Goal: Task Accomplishment & Management: Use online tool/utility

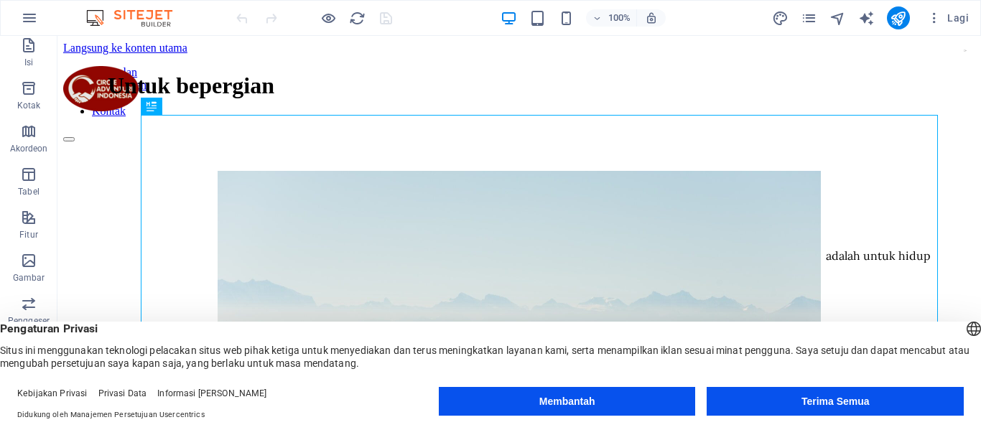
scroll to position [144, 0]
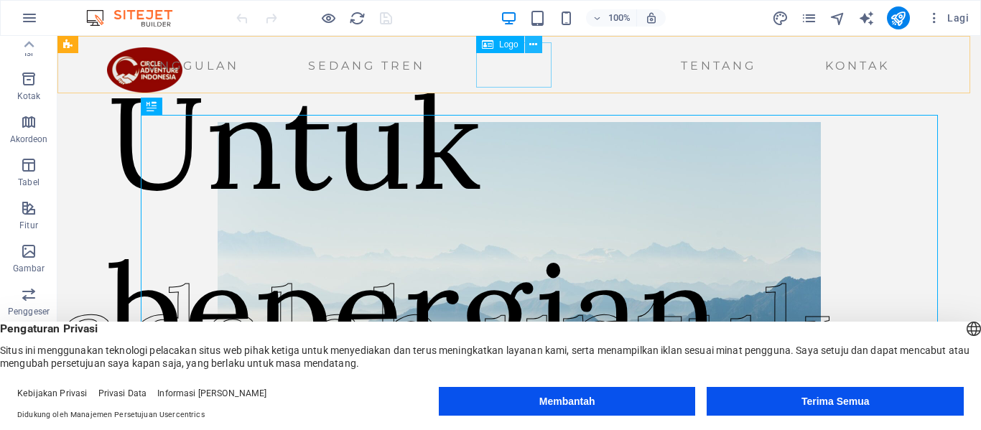
click at [537, 48] on icon at bounding box center [533, 44] width 8 height 15
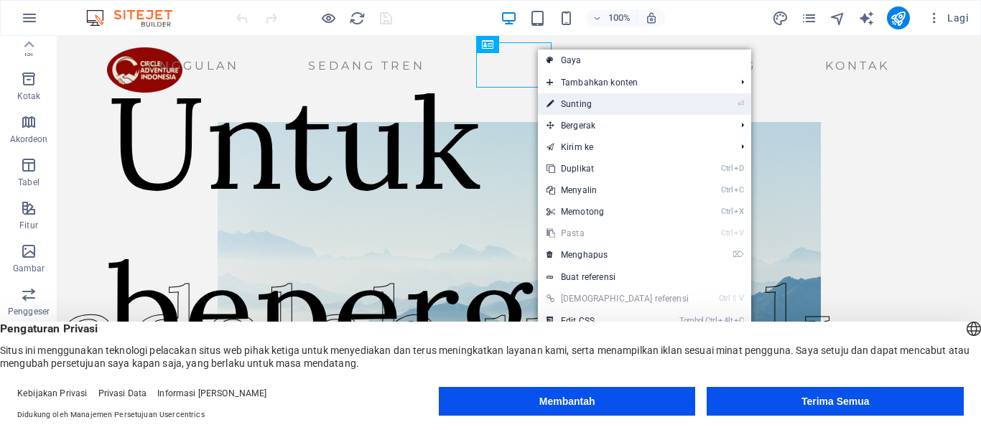
click at [581, 104] on font "Sunting" at bounding box center [576, 104] width 31 height 10
select select "px"
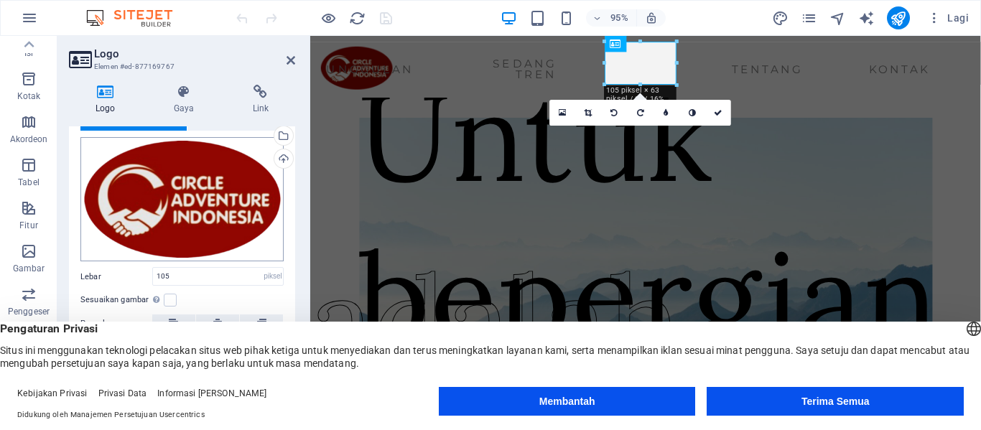
scroll to position [29, 0]
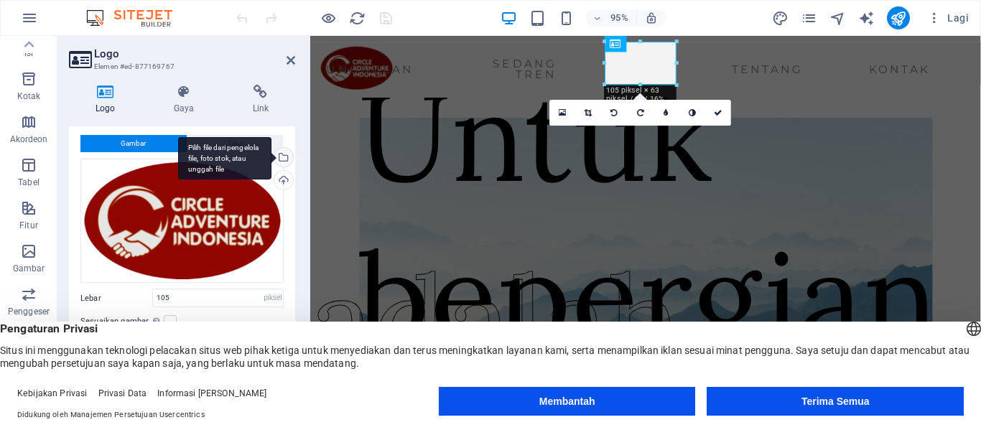
click at [272, 157] on div "Pilih file dari pengelola file, foto stok, atau unggah file" at bounding box center [224, 158] width 93 height 43
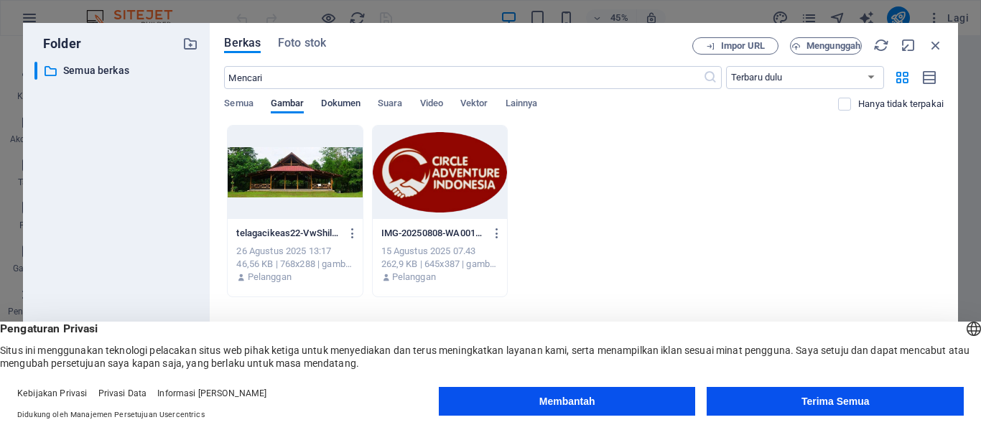
click at [338, 98] on font "Dokumen" at bounding box center [341, 103] width 40 height 11
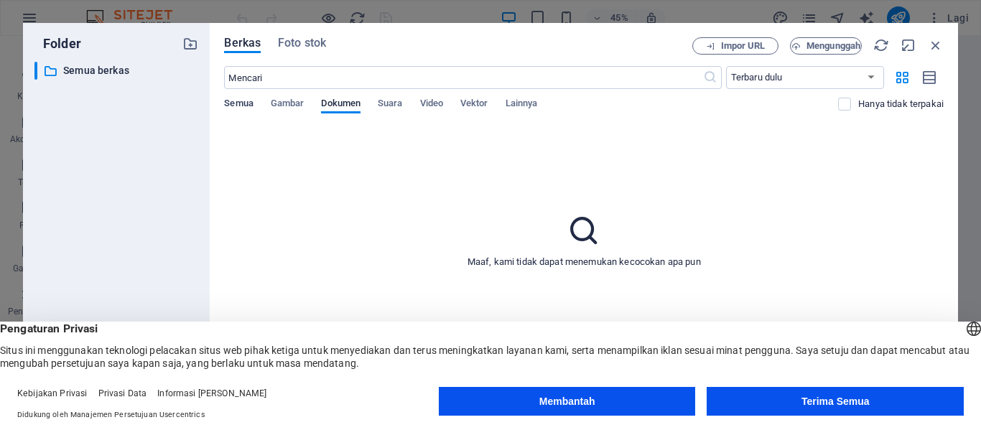
click at [246, 105] on font "Semua" at bounding box center [238, 103] width 29 height 11
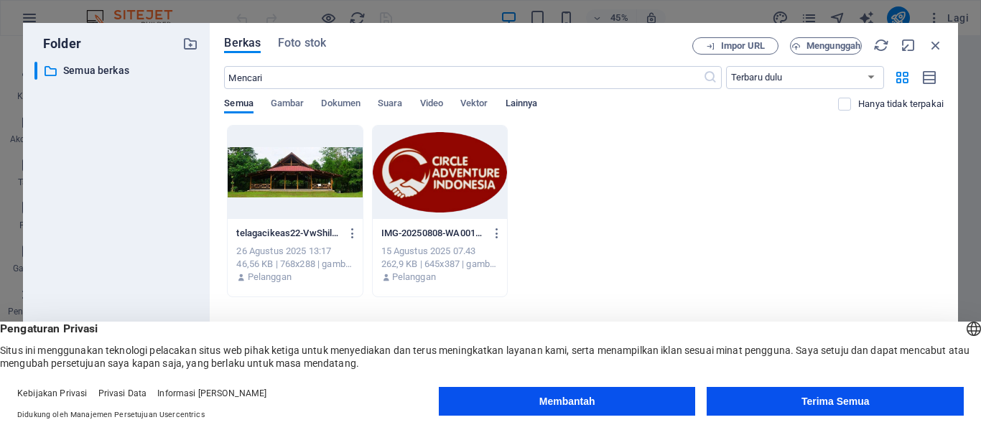
click at [532, 108] on font "Lainnya" at bounding box center [522, 103] width 32 height 11
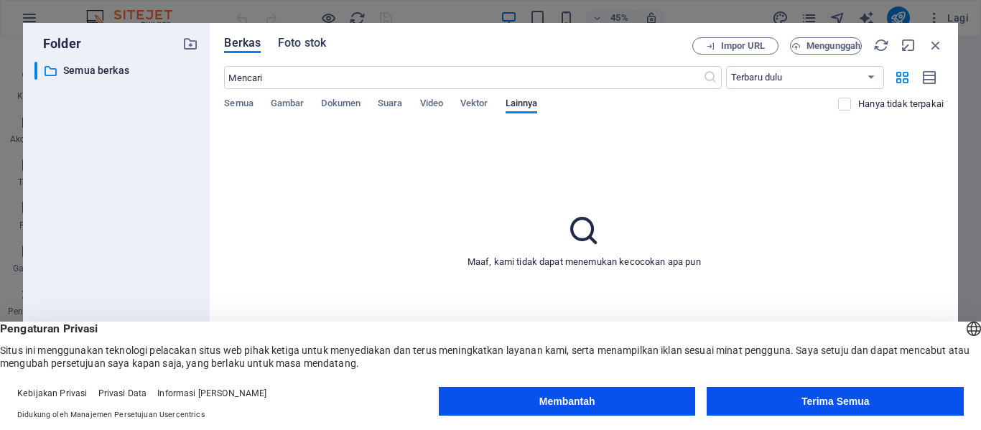
click at [290, 50] on span "Foto stok" at bounding box center [302, 42] width 48 height 17
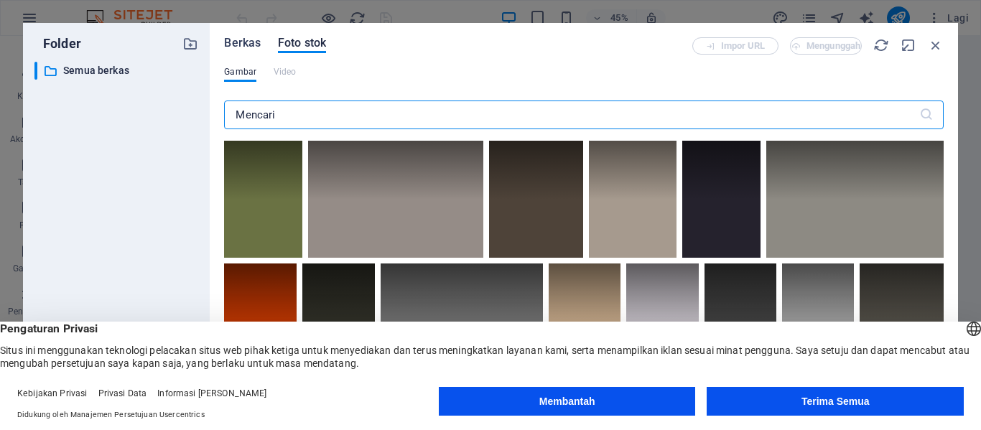
click at [244, 47] on font "Berkas" at bounding box center [242, 43] width 37 height 14
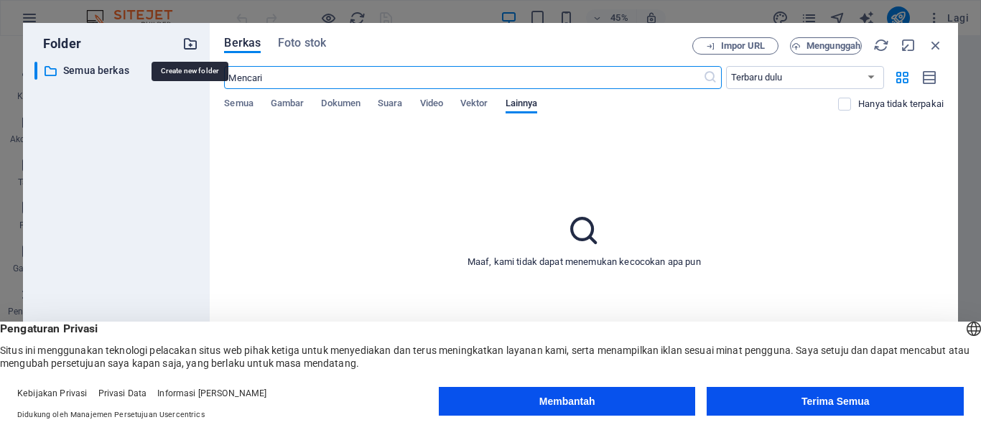
click at [190, 45] on icon "button" at bounding box center [190, 44] width 16 height 16
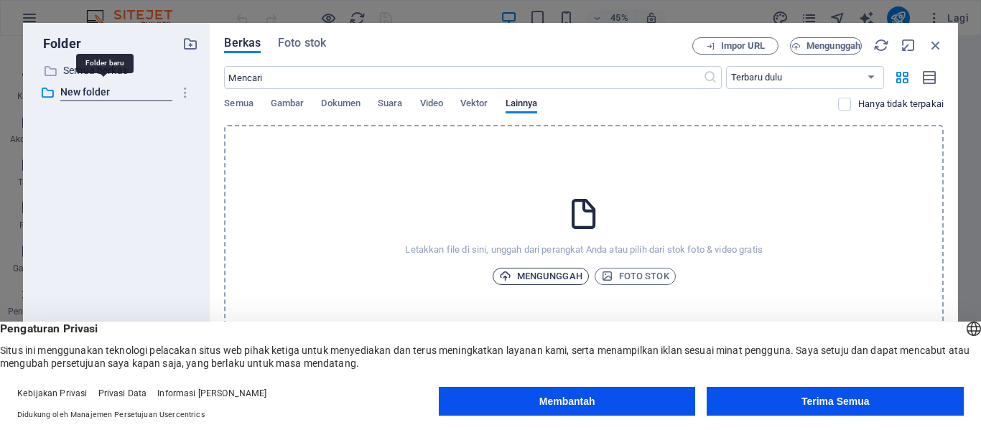
click at [541, 276] on font "Mengunggah" at bounding box center [549, 276] width 65 height 11
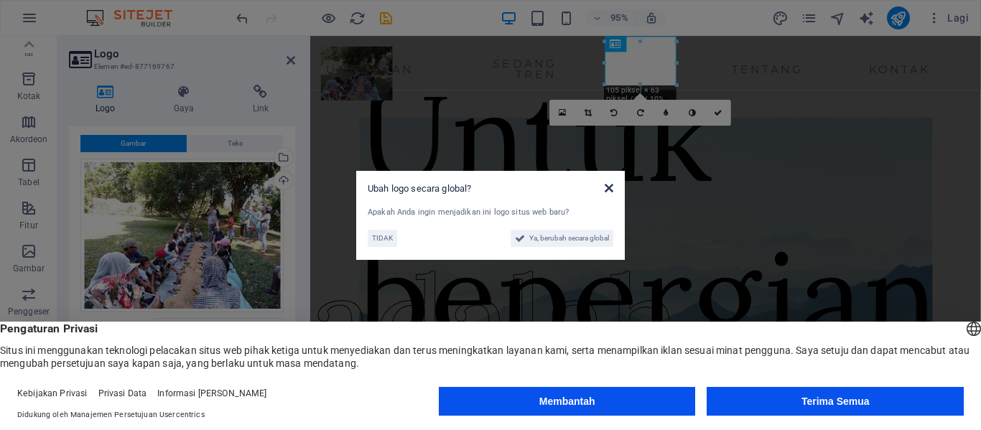
click at [606, 185] on icon at bounding box center [609, 187] width 9 height 11
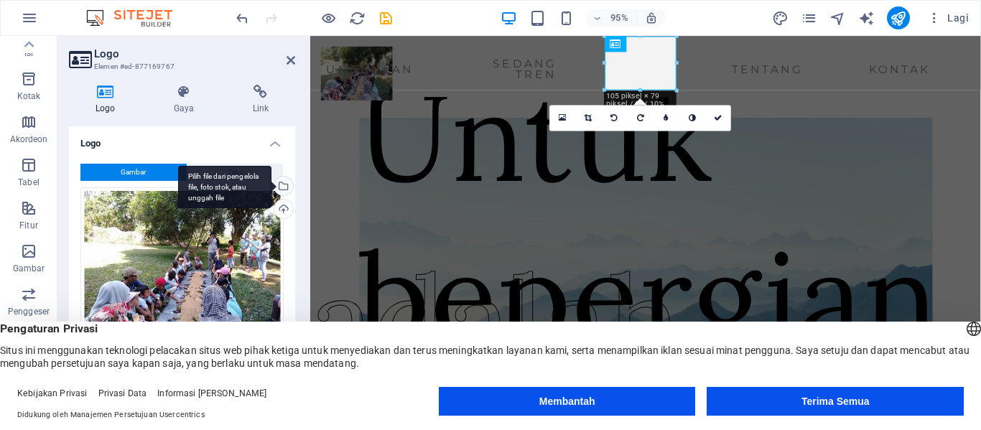
click at [284, 192] on div "Pilih file dari pengelola file, foto stok, atau unggah file" at bounding box center [283, 188] width 22 height 22
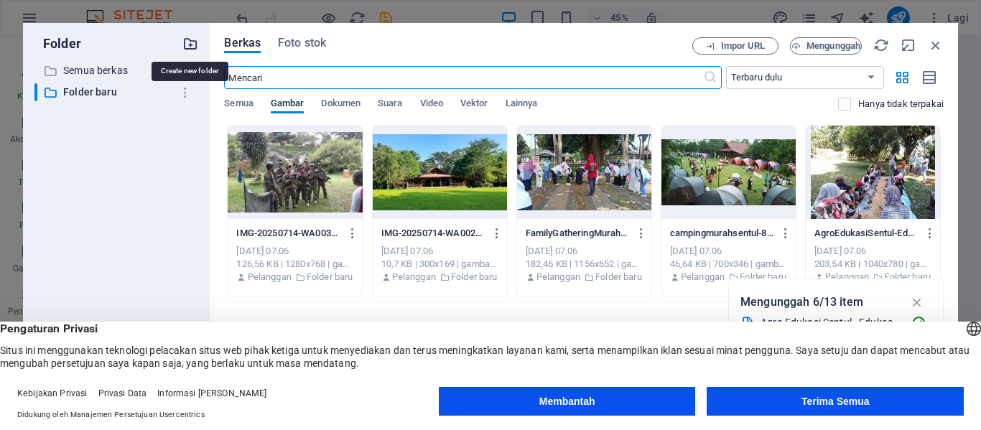
click at [190, 48] on icon "button" at bounding box center [190, 44] width 16 height 16
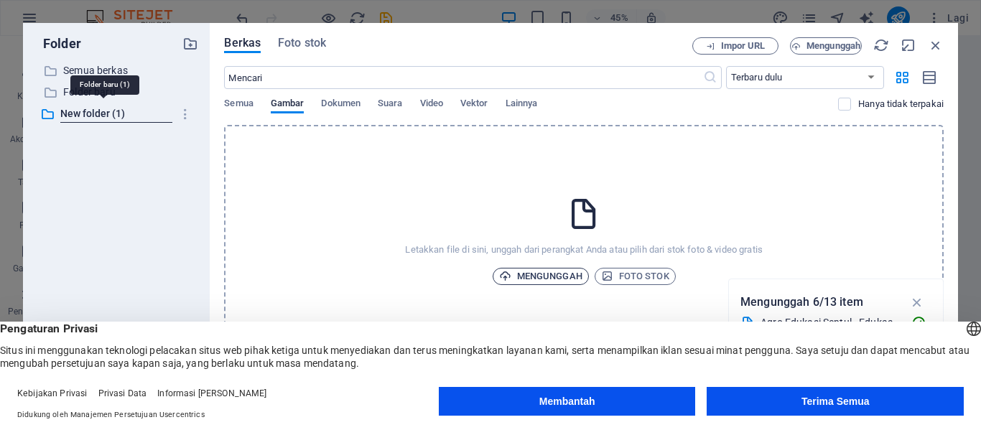
click at [555, 274] on font "Mengunggah" at bounding box center [549, 276] width 65 height 11
click at [116, 114] on font "Folder baru (1)" at bounding box center [97, 113] width 69 height 11
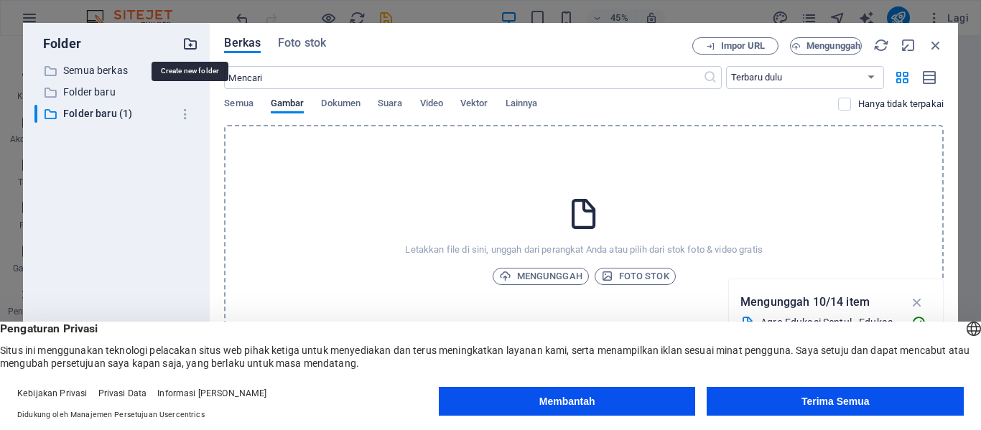
click at [192, 47] on icon "button" at bounding box center [190, 44] width 16 height 16
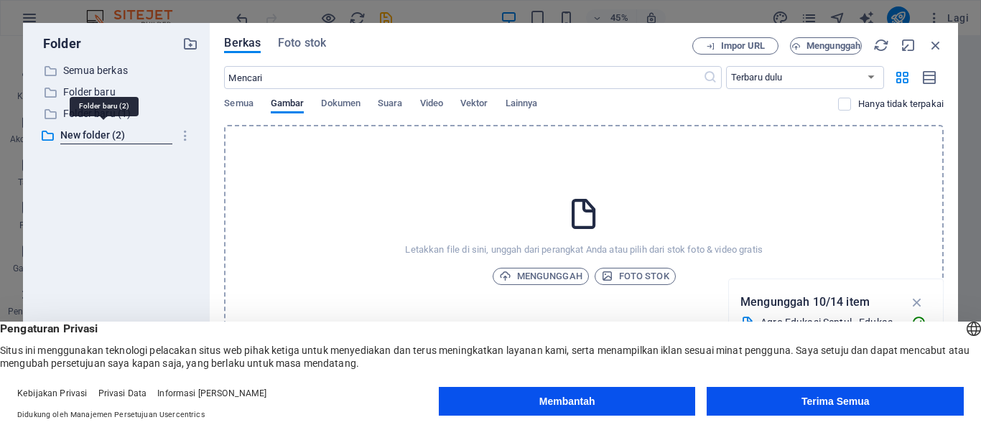
click at [389, 257] on div "Letakkan file di sini, unggah dari perangkat Anda atau pilih dari stok foto & v…" at bounding box center [584, 240] width 720 height 231
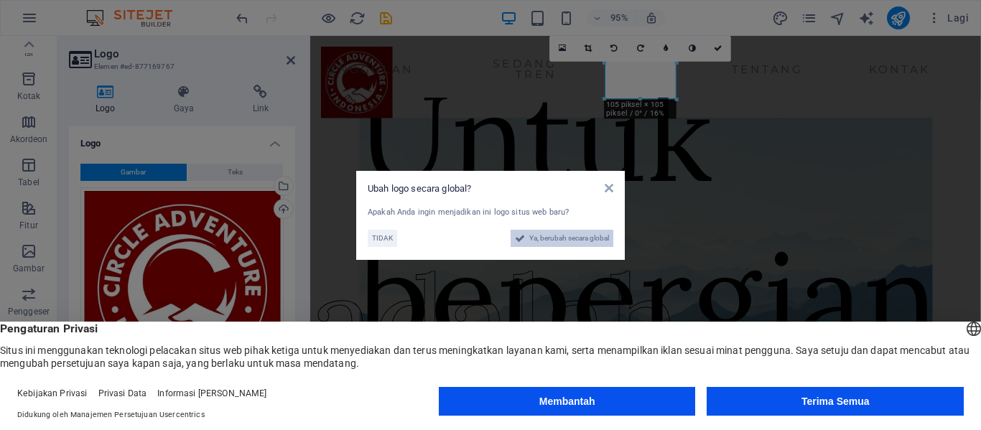
click at [572, 242] on font "Ya, berubah secara global" at bounding box center [569, 238] width 80 height 8
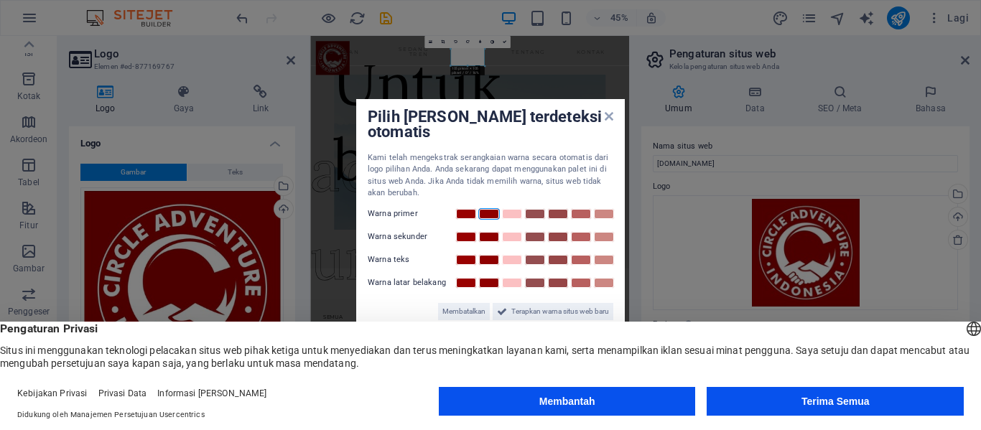
click at [488, 219] on link at bounding box center [489, 213] width 22 height 11
click at [608, 118] on icon at bounding box center [609, 116] width 9 height 11
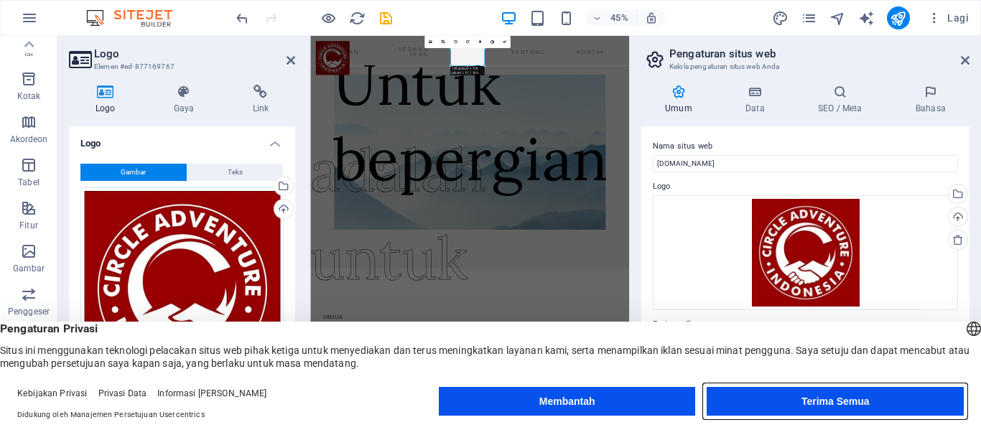
click at [848, 409] on button "Terima Semua" at bounding box center [835, 401] width 257 height 29
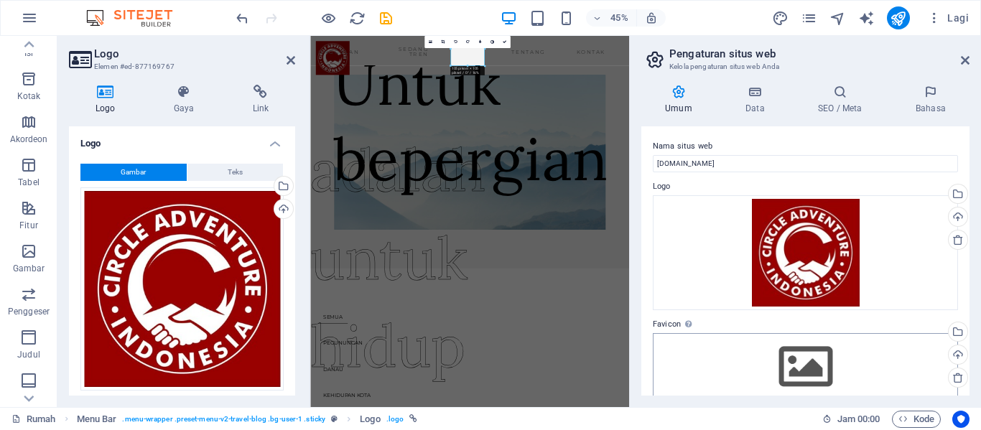
scroll to position [72, 0]
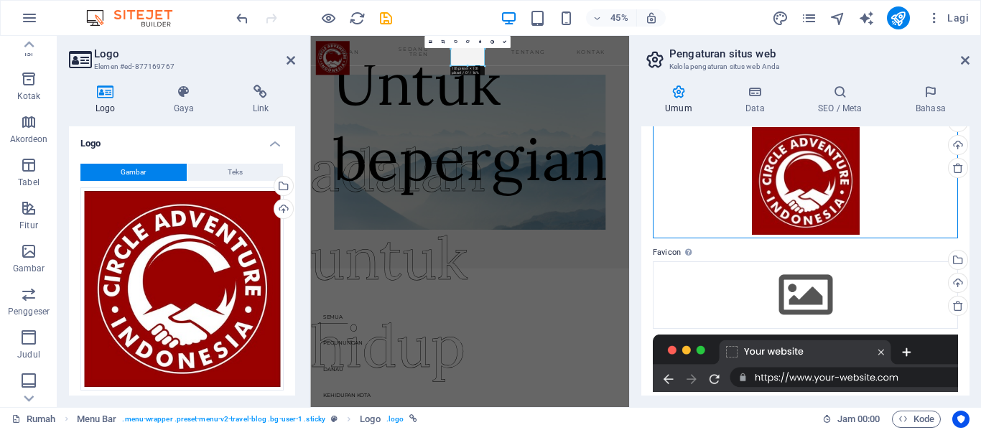
click at [679, 180] on div "Seret file ke sini, klik untuk memilih file atau pilih file dari File atau stok…" at bounding box center [805, 181] width 305 height 115
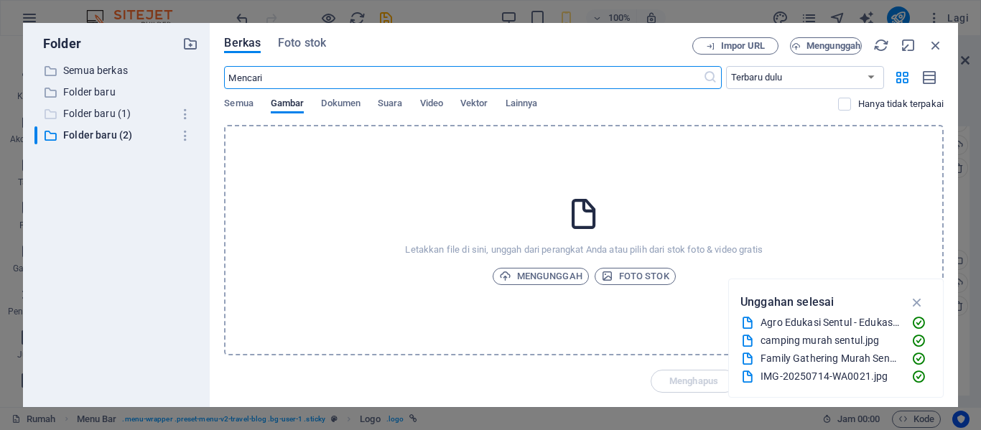
click at [121, 114] on font "Folder baru (1)" at bounding box center [97, 113] width 68 height 11
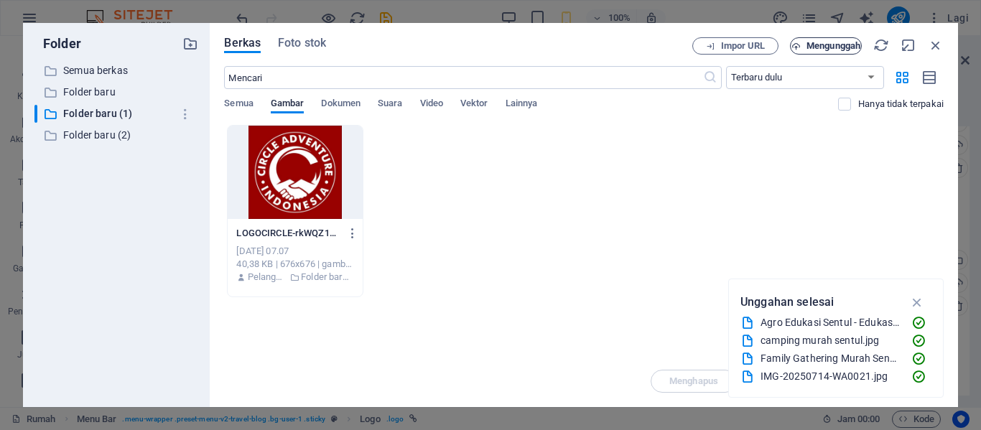
click at [819, 50] on font "Mengunggah" at bounding box center [834, 45] width 54 height 11
click at [912, 300] on icon "button" at bounding box center [917, 302] width 17 height 16
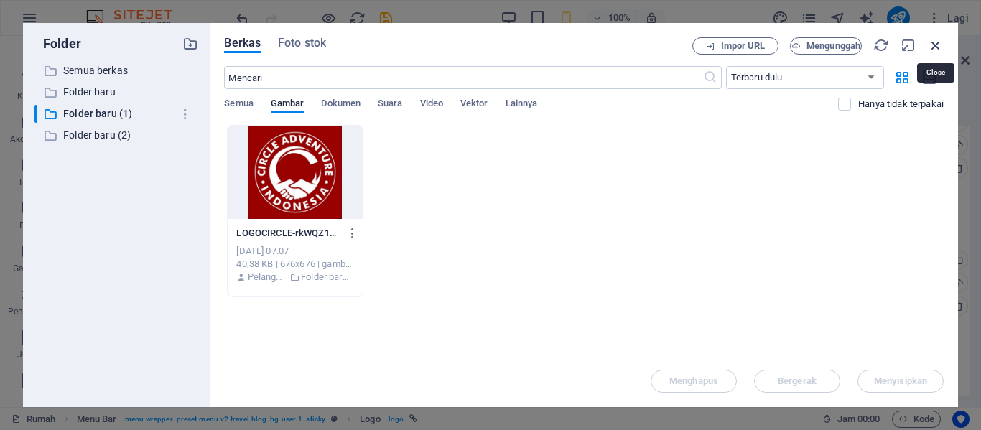
click at [932, 47] on icon "button" at bounding box center [936, 45] width 16 height 16
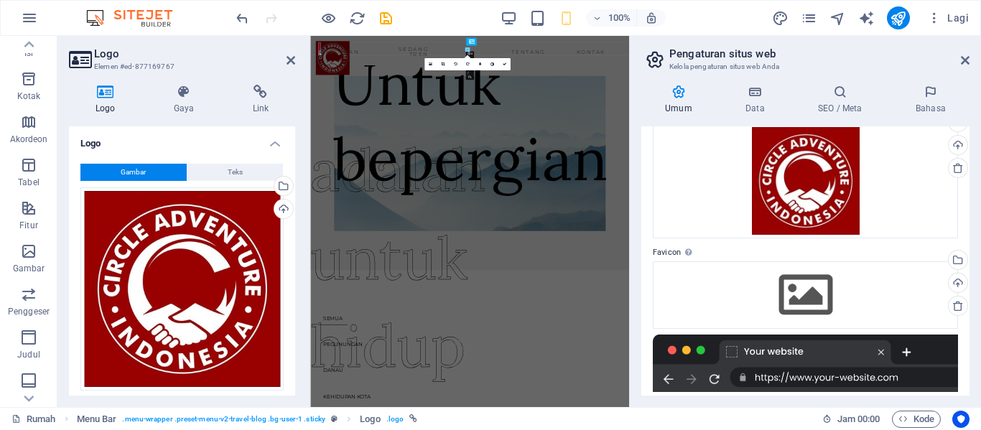
type input "105"
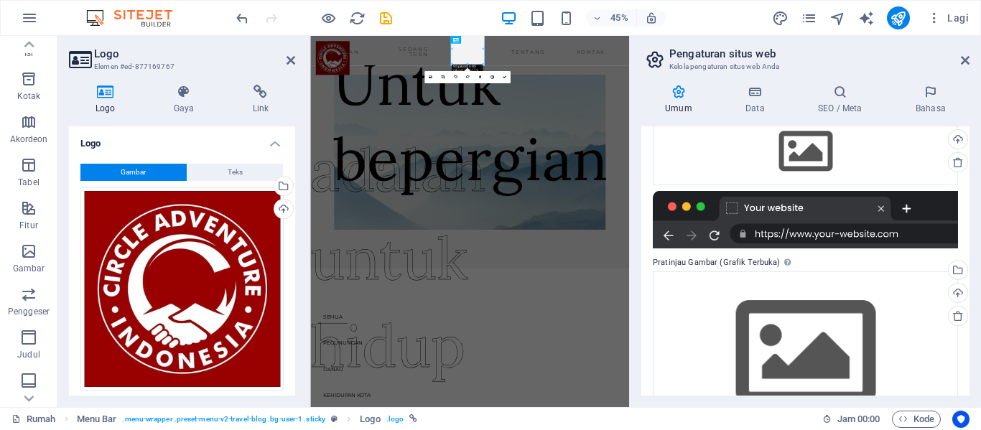
scroll to position [267, 0]
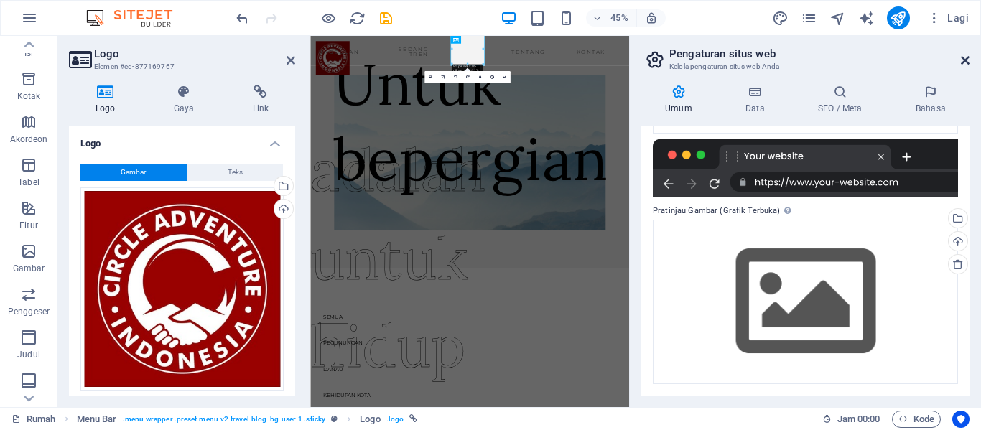
click at [968, 56] on icon at bounding box center [965, 60] width 9 height 11
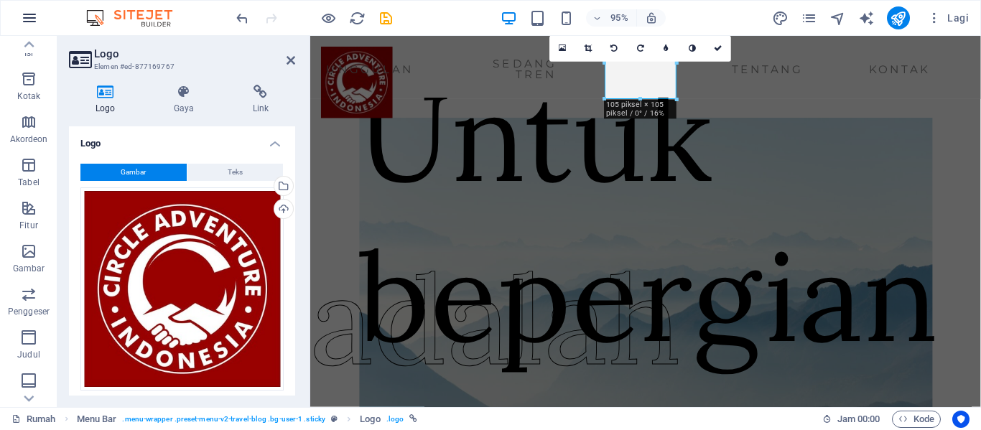
click at [26, 11] on icon "button" at bounding box center [29, 17] width 17 height 17
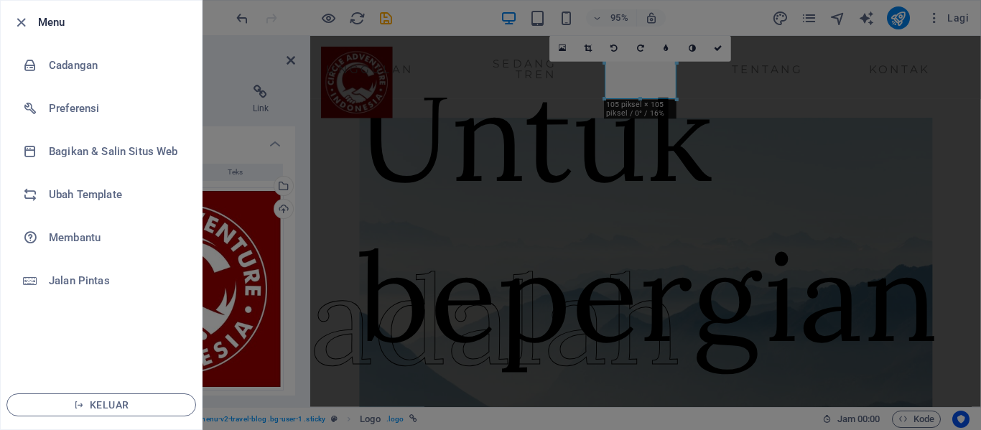
click at [489, 207] on div at bounding box center [490, 215] width 981 height 430
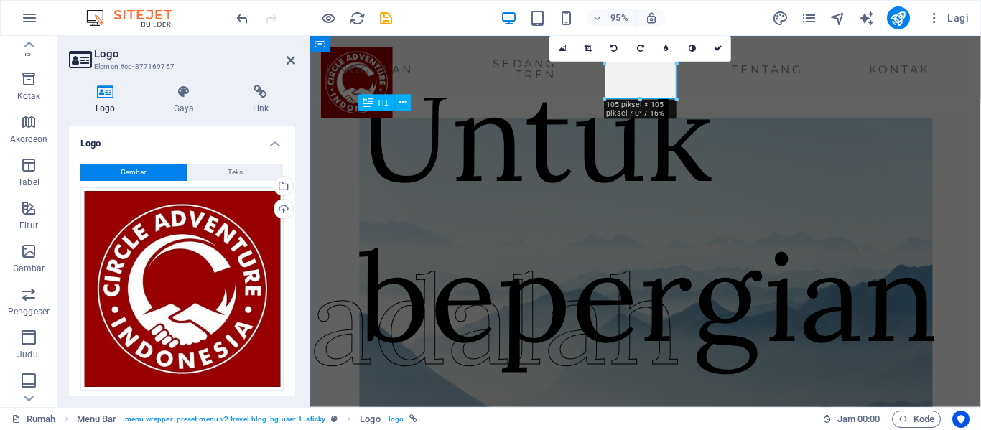
click at [652, 215] on div "Untuk bepergian" at bounding box center [689, 225] width 656 height 336
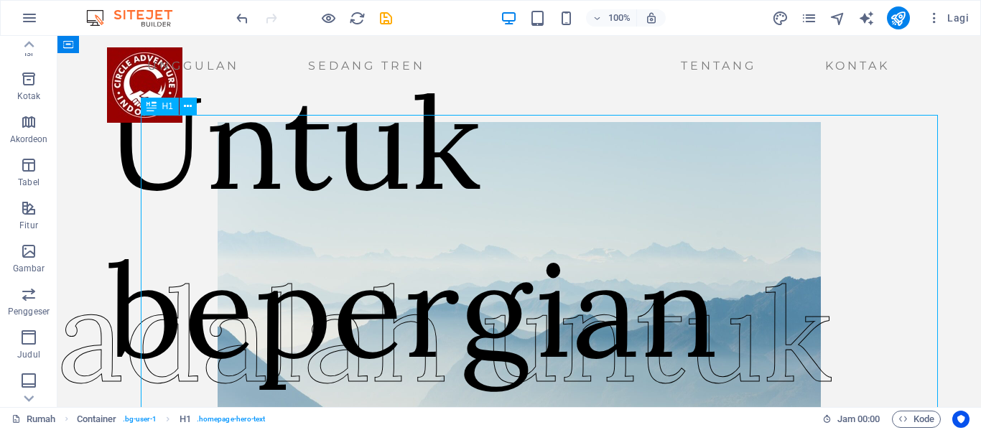
click at [321, 208] on div "Untuk bepergian" at bounding box center [544, 225] width 873 height 336
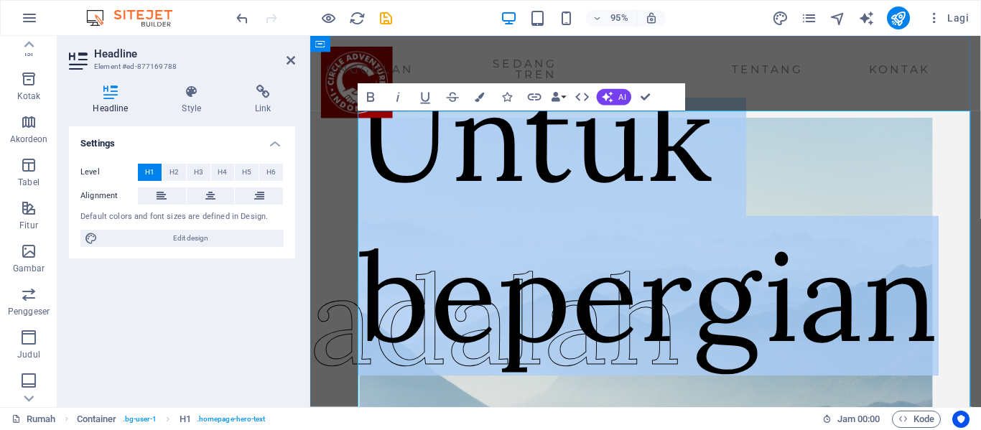
click at [587, 177] on h1 "Untuk bepergian" at bounding box center [689, 225] width 656 height 336
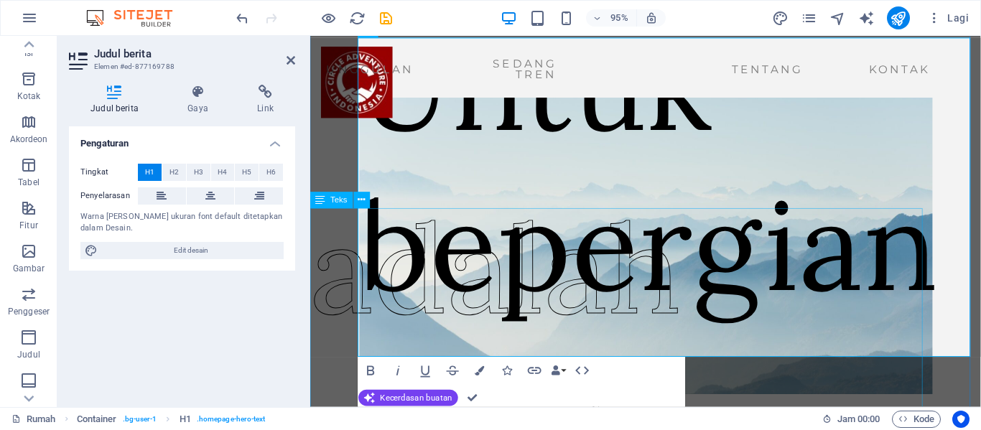
scroll to position [144, 0]
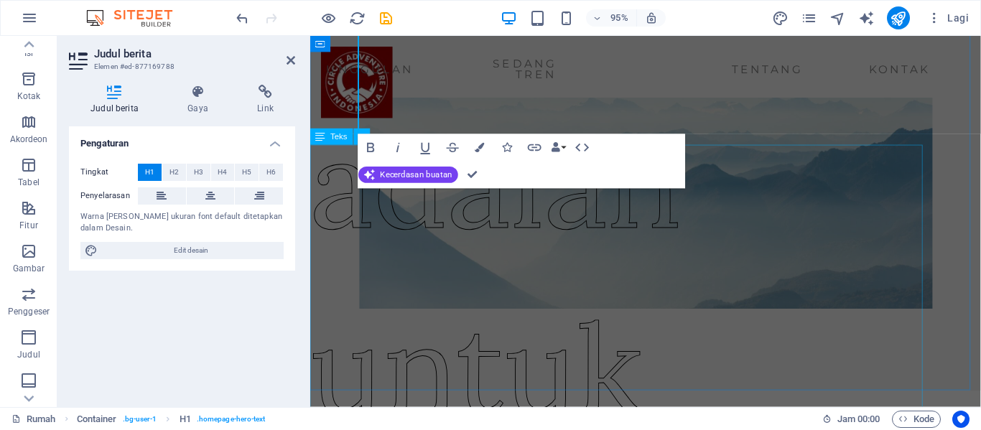
click at [798, 270] on div "adalah untuk hidup" at bounding box center [638, 386] width 656 height 586
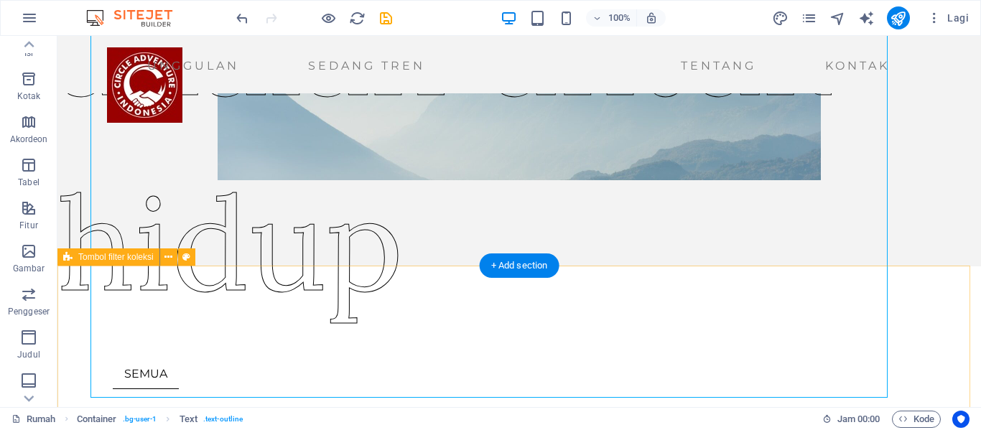
scroll to position [287, 0]
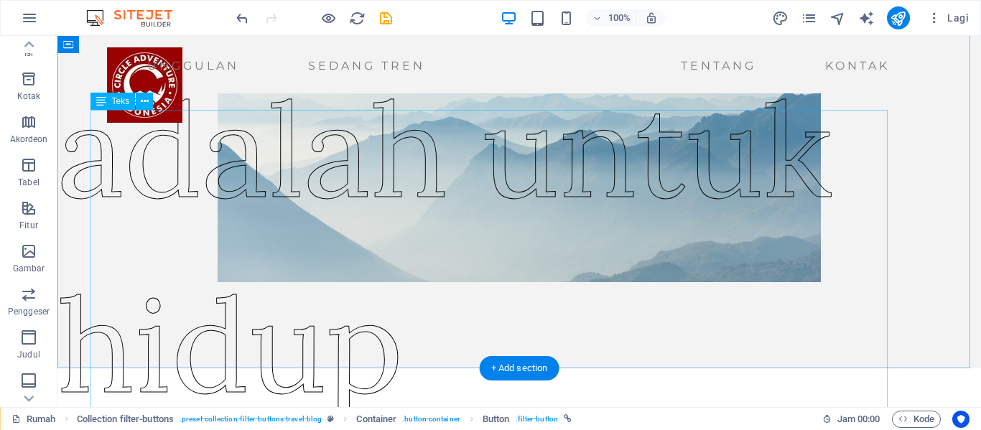
scroll to position [144, 0]
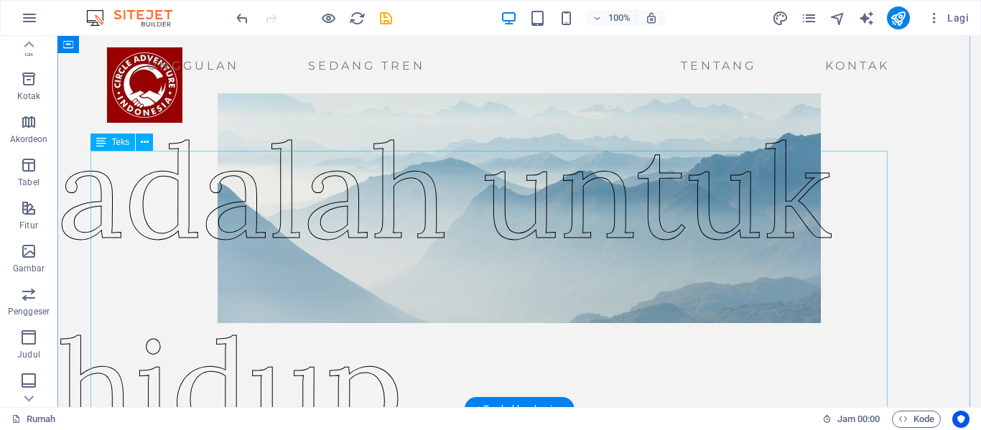
click at [824, 325] on div "adalah untuk hidup" at bounding box center [493, 288] width 873 height 391
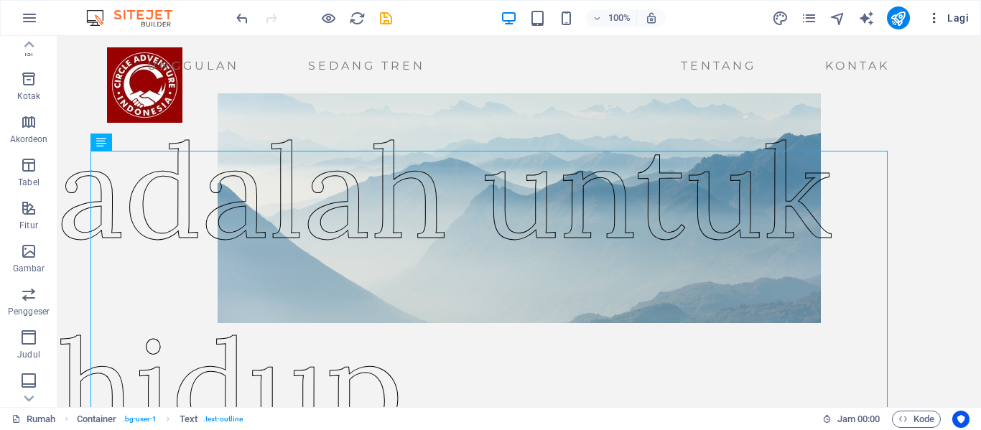
click at [947, 15] on span "Lagi" at bounding box center [948, 18] width 42 height 14
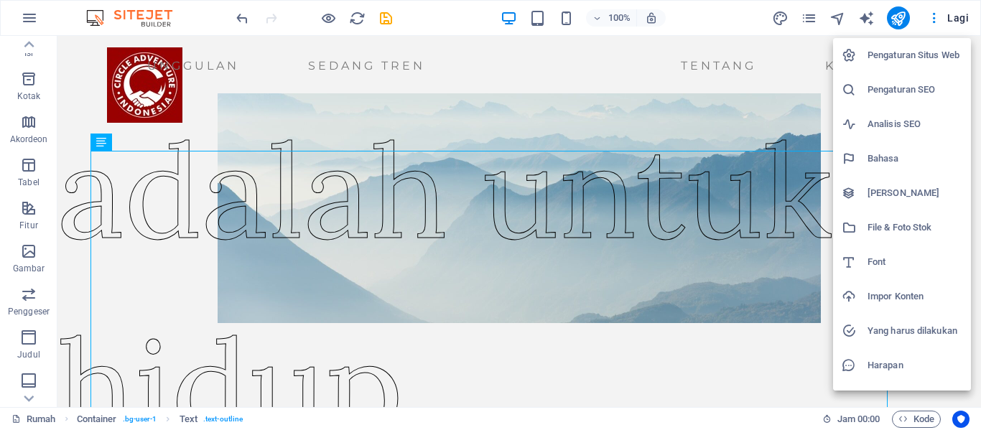
click at [929, 89] on font "Pengaturan SEO" at bounding box center [902, 89] width 68 height 11
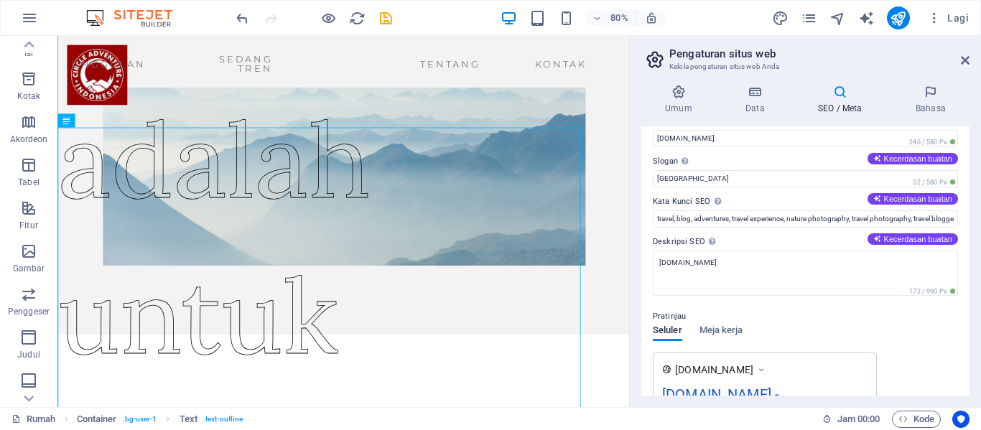
scroll to position [0, 0]
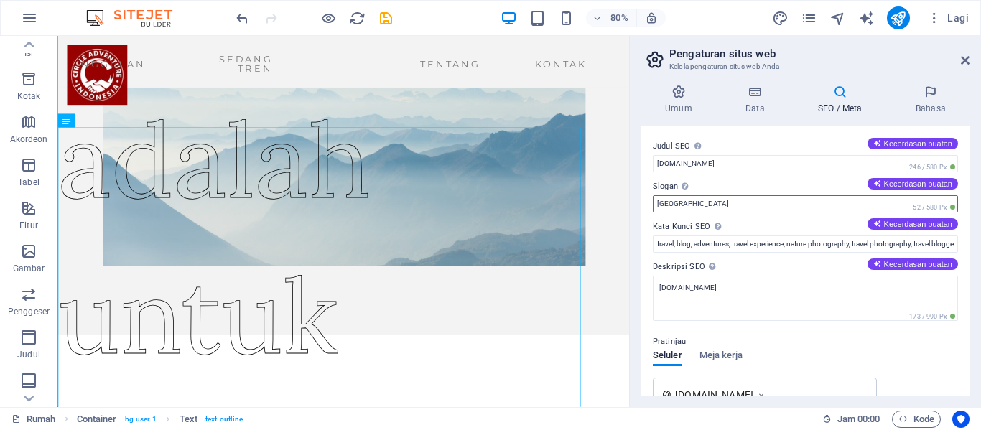
drag, startPoint x: 691, startPoint y: 202, endPoint x: 646, endPoint y: 203, distance: 44.6
click at [646, 203] on div "Judul SEO Judul situs web Anda - buatlah sesuatu yang menonjol dalam hasil mesi…" at bounding box center [805, 260] width 328 height 269
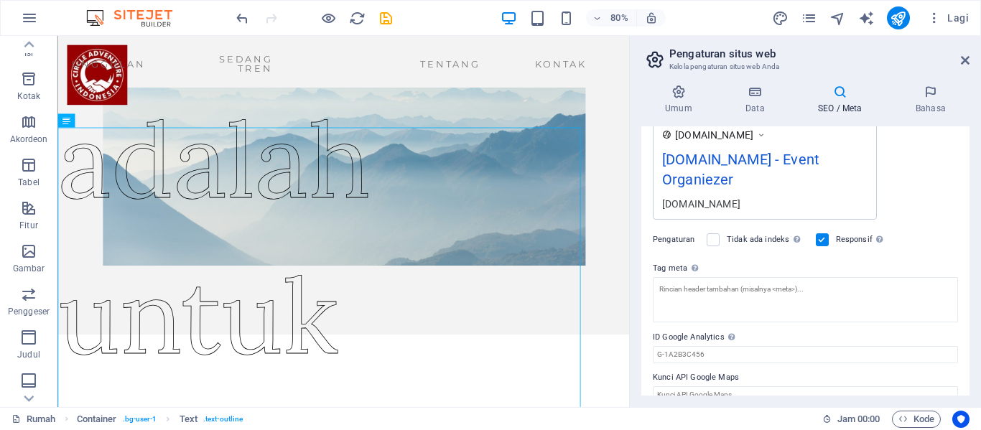
scroll to position [279, 0]
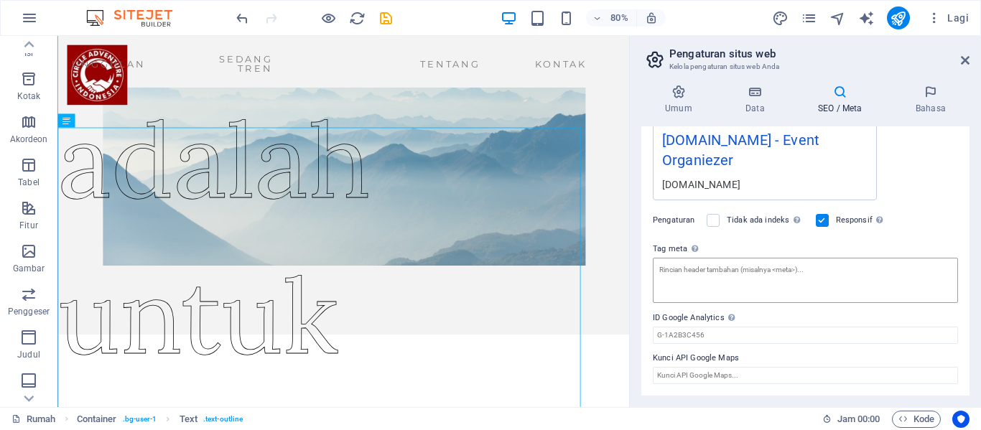
type input "Event Organiezer"
click at [680, 274] on textarea "Tag meta Masukkan kode HTML di [PERSON_NAME] akan ditempatkan di dalam tag situ…" at bounding box center [805, 280] width 305 height 45
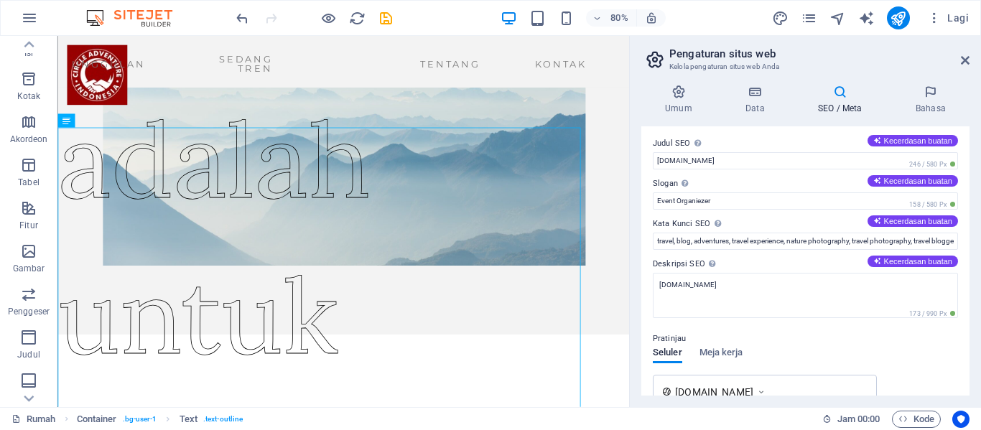
scroll to position [218, 0]
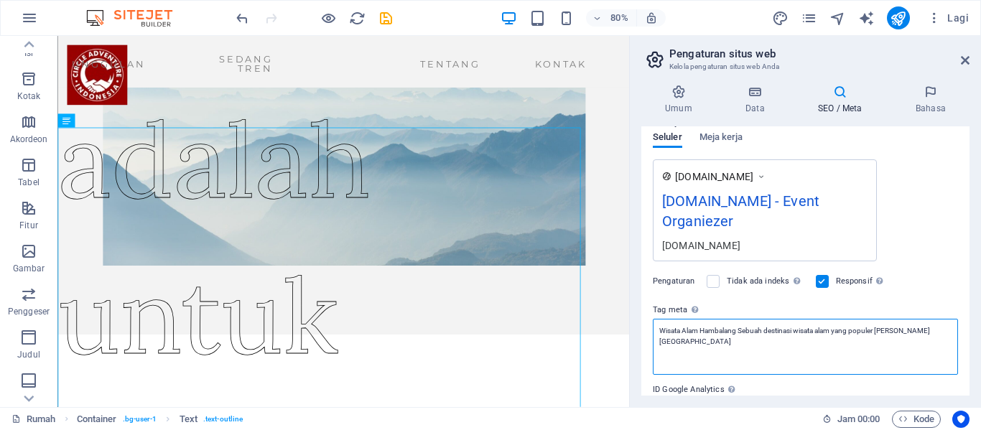
click at [862, 349] on textarea "Wisata Alam Hambalang Sebuah destinasi wisata alam yang populer [PERSON_NAME] […" at bounding box center [805, 347] width 305 height 56
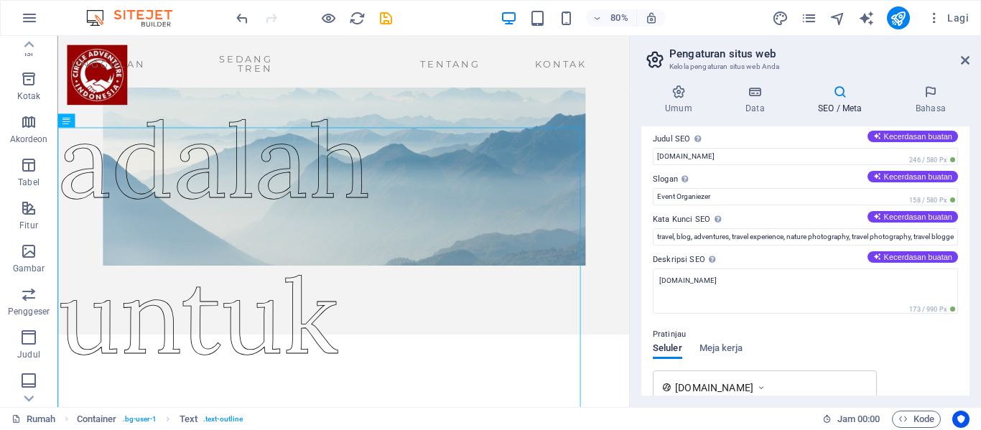
scroll to position [0, 0]
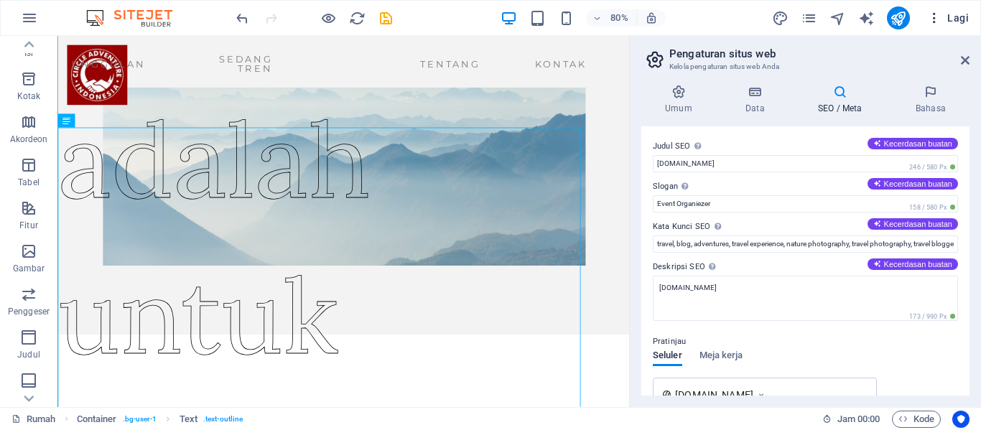
type textarea "Wisata Alam Hambalang Sebuah destinasi wisata alam yang populer [PERSON_NAME] […"
click at [961, 24] on body "[DOMAIN_NAME] Rumah Favorit Elemen Kolom Isi Kotak [GEOGRAPHIC_DATA] Tabel Fitu…" at bounding box center [490, 215] width 981 height 430
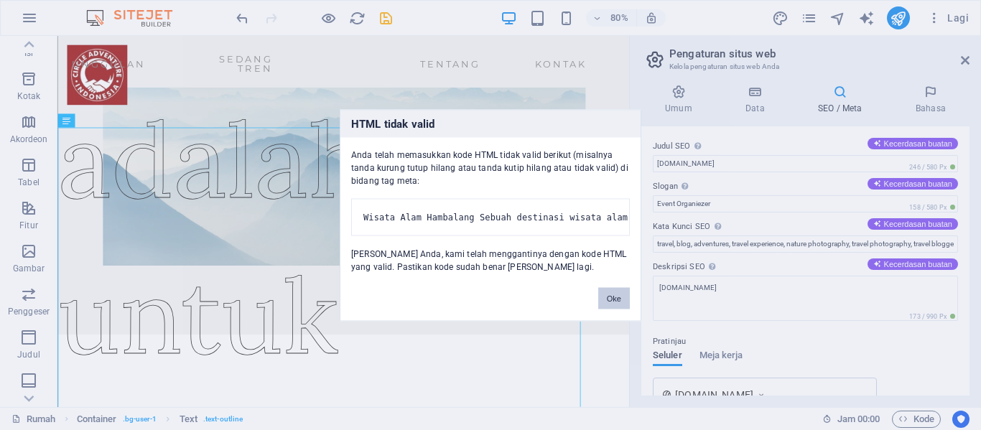
click at [618, 309] on button "Oke" at bounding box center [614, 298] width 32 height 22
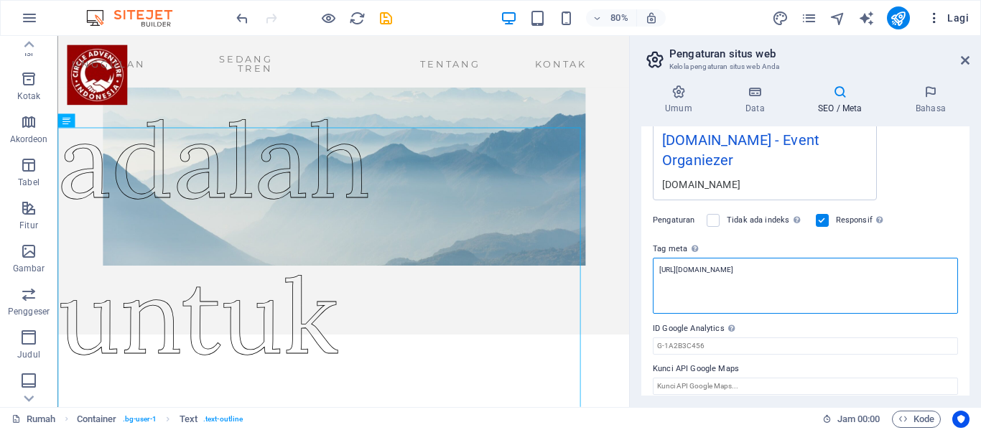
type textarea "[URL][DOMAIN_NAME]"
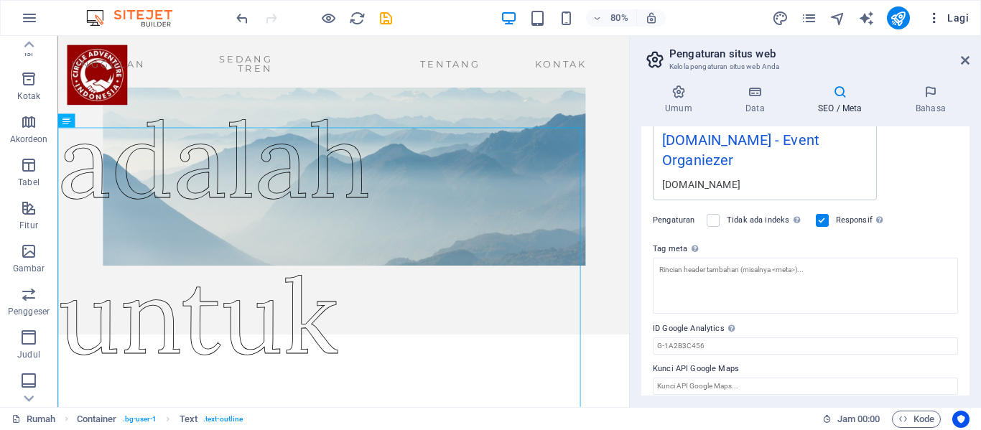
click at [962, 21] on body "[DOMAIN_NAME] Rumah Favorit Elemen Kolom Isi Kotak [GEOGRAPHIC_DATA] Tabel Fitu…" at bounding box center [490, 215] width 981 height 430
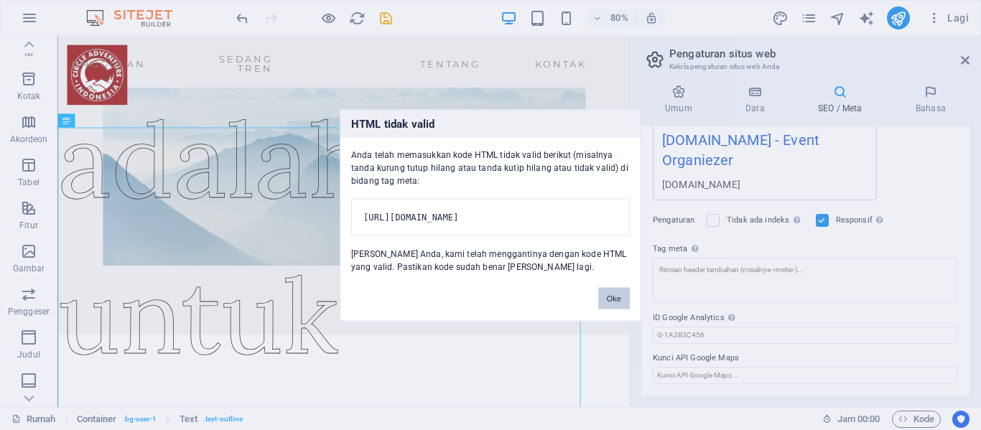
click at [618, 309] on button "Oke" at bounding box center [614, 298] width 32 height 22
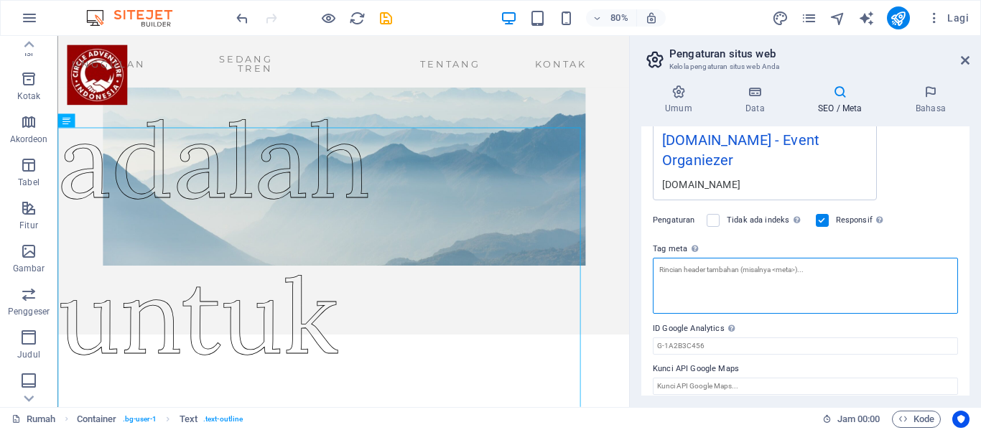
drag, startPoint x: 826, startPoint y: 271, endPoint x: 669, endPoint y: 280, distance: 157.6
click at [673, 280] on textarea "Tag meta Masukkan kode HTML di [PERSON_NAME] akan ditempatkan di dalam tag situ…" at bounding box center [805, 286] width 305 height 56
type textarea "[URL][DOMAIN_NAME]"
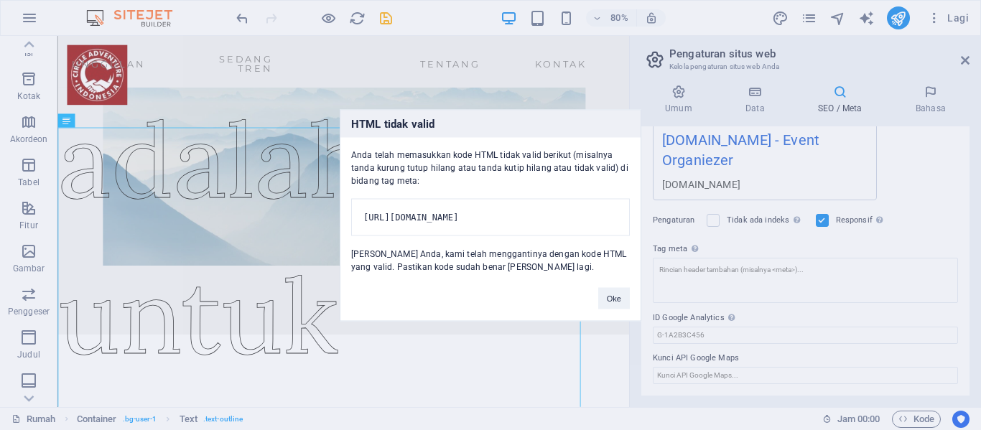
drag, startPoint x: 470, startPoint y: 207, endPoint x: 606, endPoint y: 215, distance: 136.0
click at [606, 215] on pre "[URL][DOMAIN_NAME]" at bounding box center [490, 216] width 279 height 37
click at [607, 302] on font "Oke" at bounding box center [614, 298] width 14 height 9
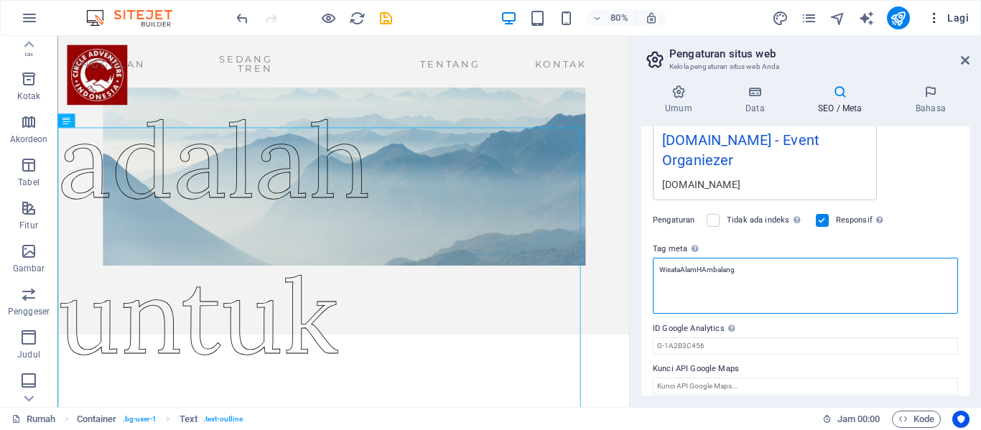
type textarea "WisataAlamHAmbalang"
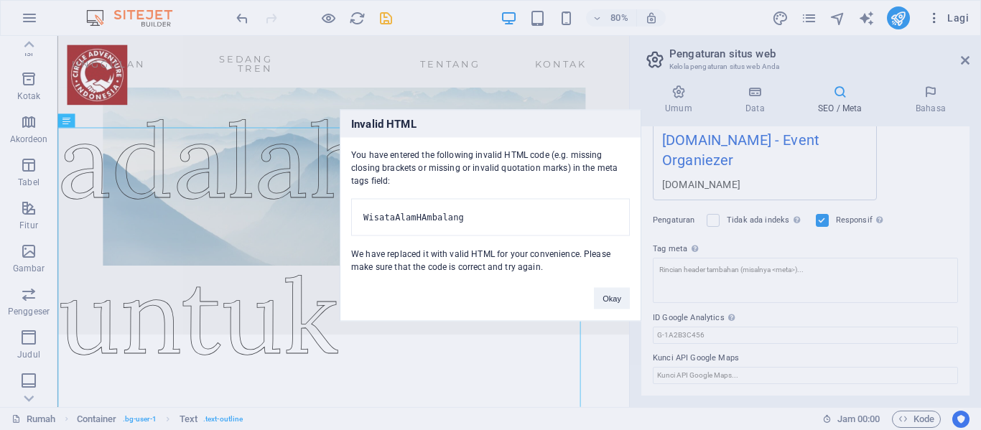
click at [952, 19] on body "[DOMAIN_NAME] Rumah Favorit Elemen Kolom Isi Kotak [GEOGRAPHIC_DATA] Tabel Fitu…" at bounding box center [490, 215] width 981 height 430
click at [609, 302] on font "Oke" at bounding box center [614, 298] width 14 height 9
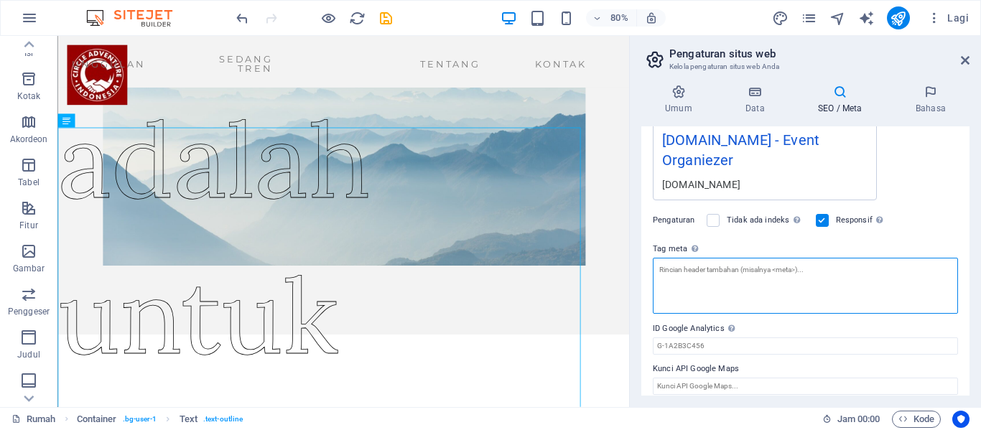
click at [816, 273] on textarea "Tag meta Masukkan kode HTML di [PERSON_NAME] akan ditempatkan di dalam tag situ…" at bounding box center [805, 286] width 305 height 56
paste textarea "Temukan keindahan alam Hambalang dengan panduan lengkap dari [DOMAIN_NAME]. Dap…"
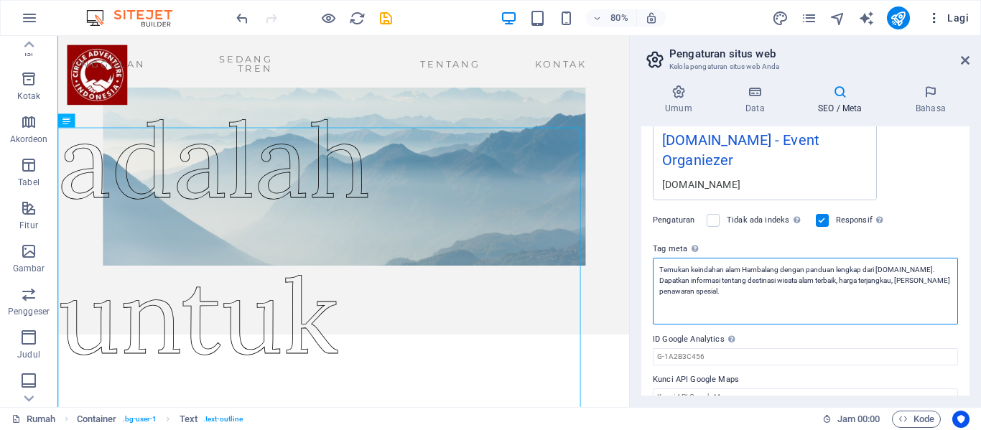
type textarea "Temukan keindahan alam Hambalang dengan panduan lengkap dari [DOMAIN_NAME]. Dap…"
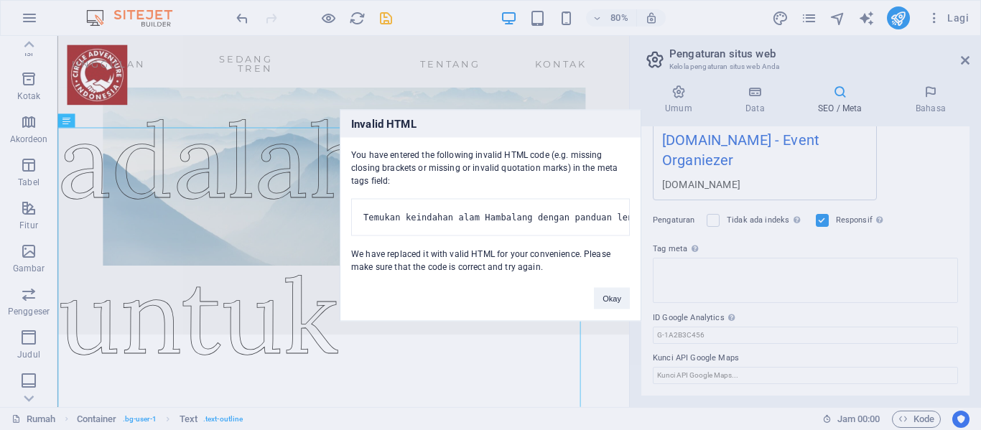
click at [952, 14] on body "[DOMAIN_NAME] Rumah Favorit Elemen Kolom Isi Kotak [GEOGRAPHIC_DATA] Tabel Fitu…" at bounding box center [490, 215] width 981 height 430
click at [621, 300] on button "Oke" at bounding box center [614, 298] width 32 height 22
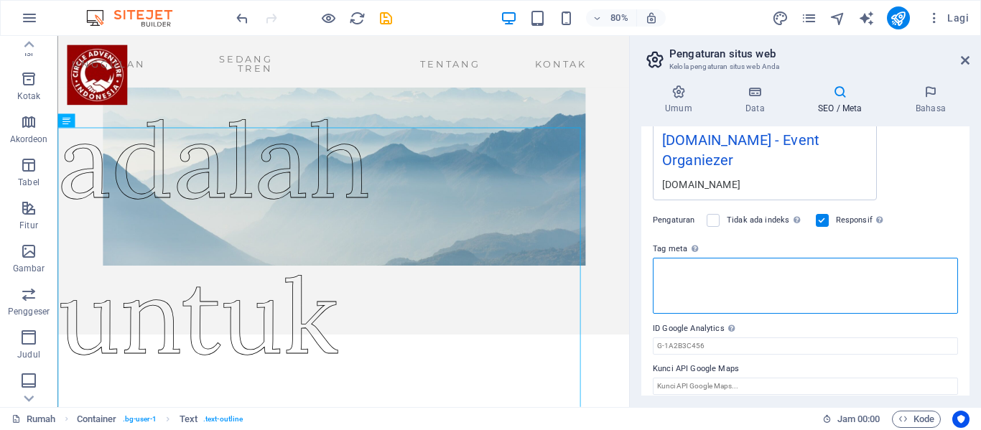
click at [723, 277] on textarea "Tag meta Masukkan kode HTML di [PERSON_NAME] akan ditempatkan di dalam tag situ…" at bounding box center [805, 286] width 305 height 56
paste textarea "- <meta name="viewport" content="width=device-width, initial-scale=1.0"> - Robo…"
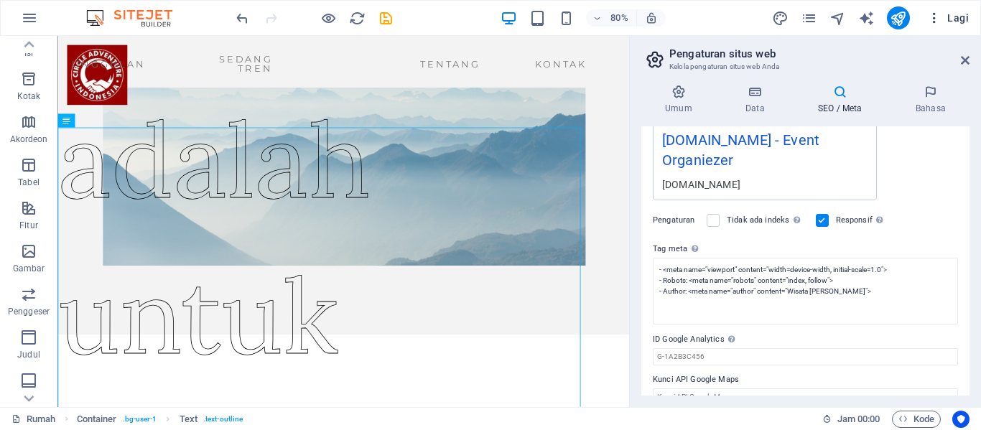
type textarea "<meta name="viewport" content="width=device-width, initial-scale=1.0"> <meta na…"
click at [960, 19] on body "[DOMAIN_NAME] Rumah Favorit Elemen Kolom Isi Kotak [GEOGRAPHIC_DATA] Tabel Fitu…" at bounding box center [490, 215] width 981 height 430
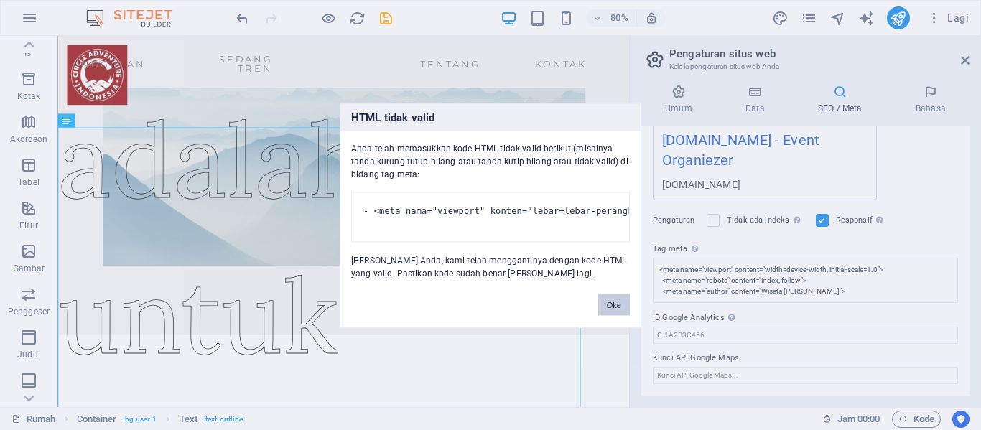
click at [618, 309] on font "Oke" at bounding box center [614, 304] width 14 height 9
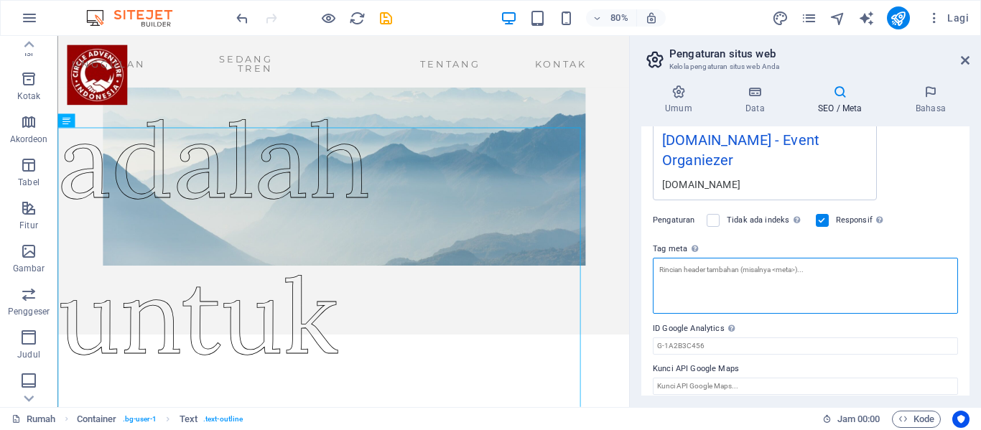
paste textarea "<meta name="viewport" content="width=device-width, initial-scale=1.0">"
type textarea "<meta name="viewport" content="width=device-width, initial-scale=1.0">"
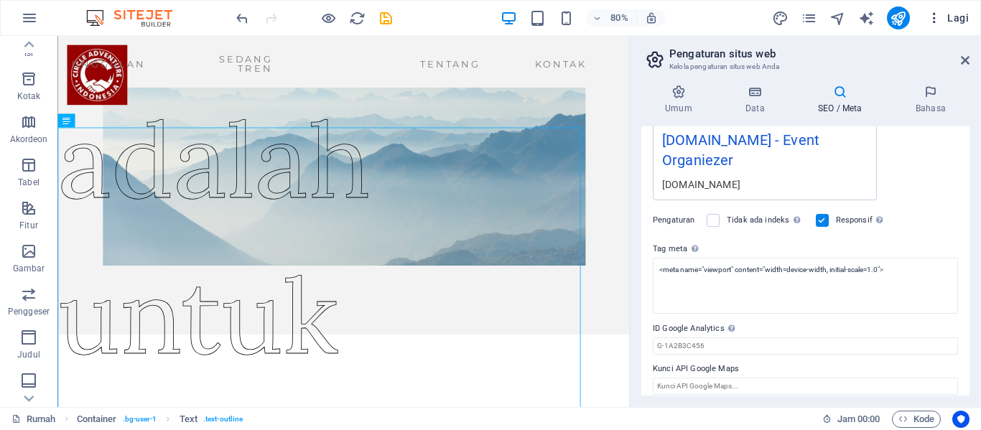
click at [953, 21] on font "Lagi" at bounding box center [958, 17] width 22 height 11
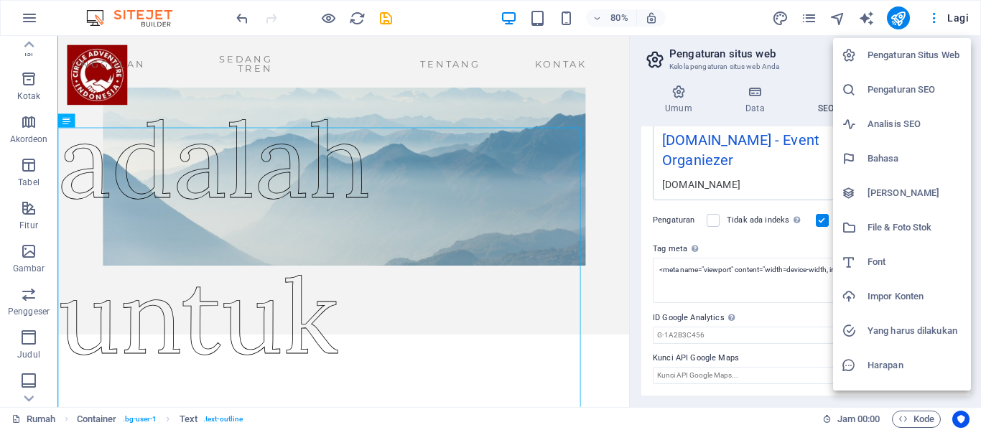
click at [907, 96] on h6 "Pengaturan SEO" at bounding box center [915, 89] width 95 height 17
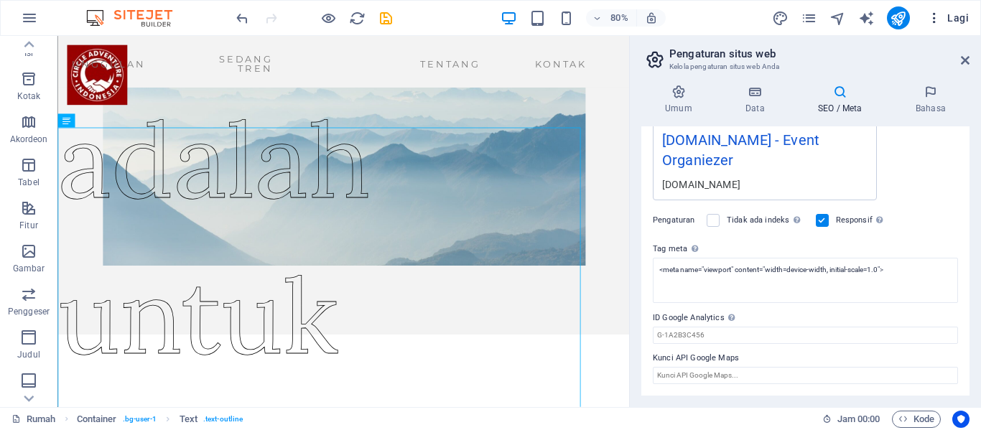
click at [964, 18] on font "Lagi" at bounding box center [958, 17] width 22 height 11
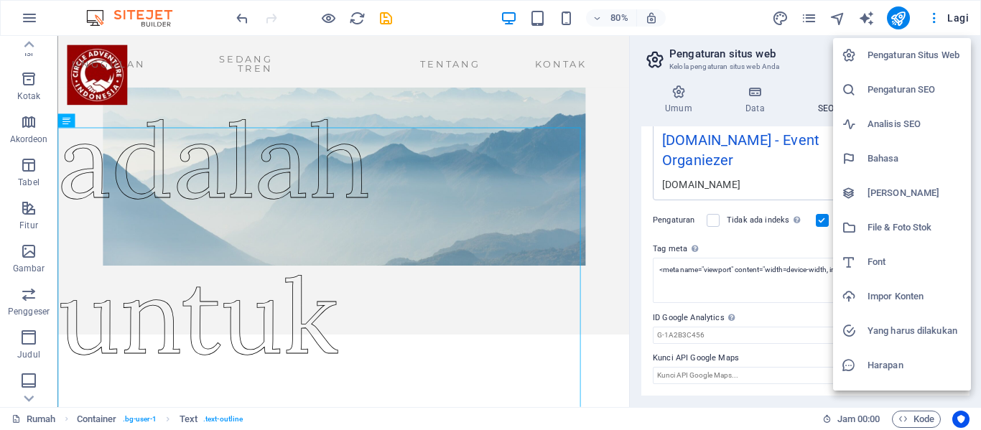
click at [924, 58] on font "Pengaturan Situs Web" at bounding box center [914, 55] width 92 height 11
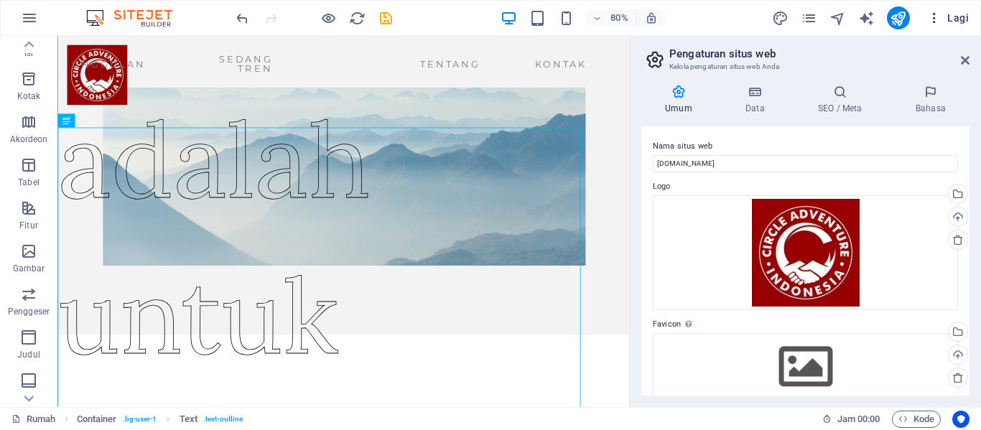
click at [958, 15] on font "Lagi" at bounding box center [958, 17] width 22 height 11
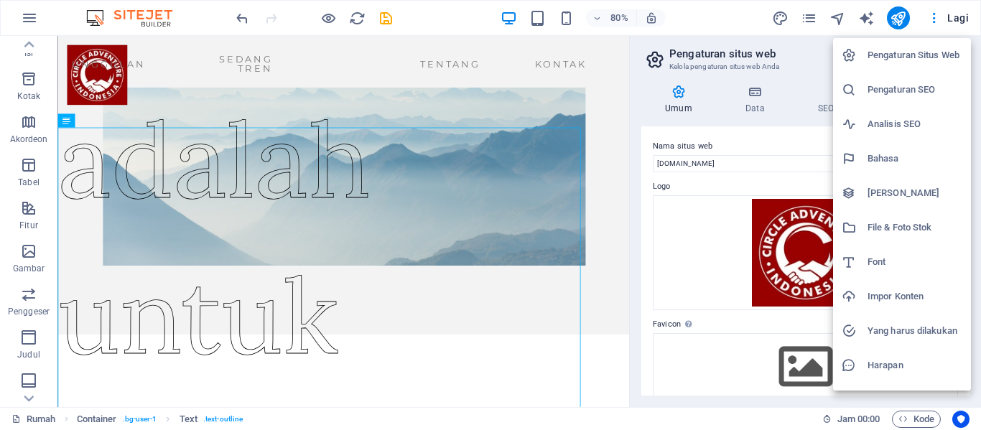
click at [930, 124] on h6 "Analisis SEO" at bounding box center [915, 124] width 95 height 17
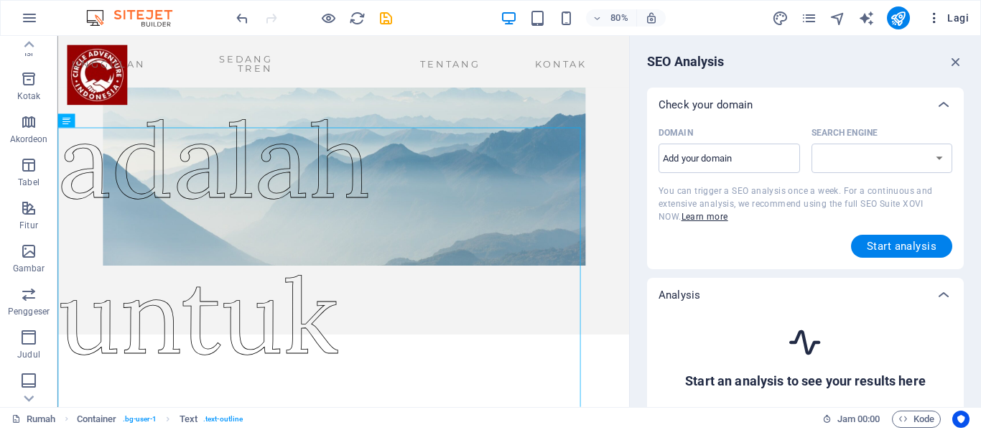
select select "[DOMAIN_NAME]"
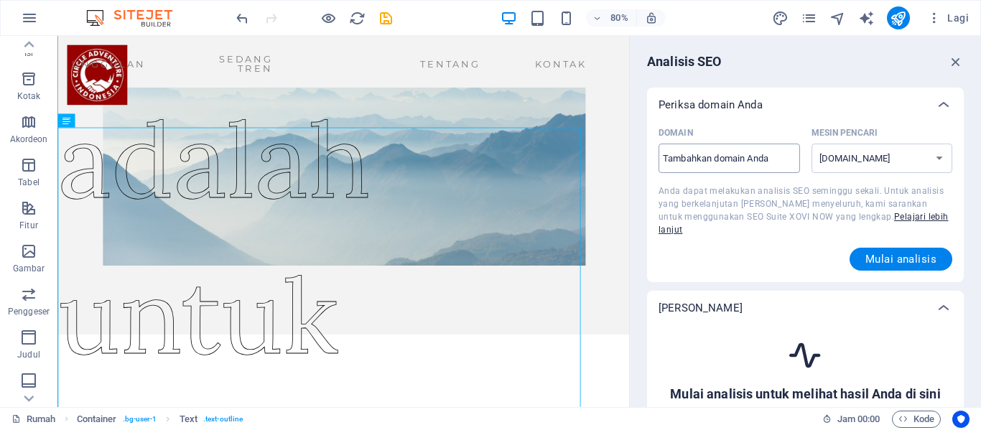
click at [723, 162] on input "Domain ​" at bounding box center [730, 158] width 142 height 23
type input "[DOMAIN_NAME]"
select select "[DOMAIN_NAME]"
type input "[DOMAIN_NAME]"
select select "[DOMAIN_NAME]"
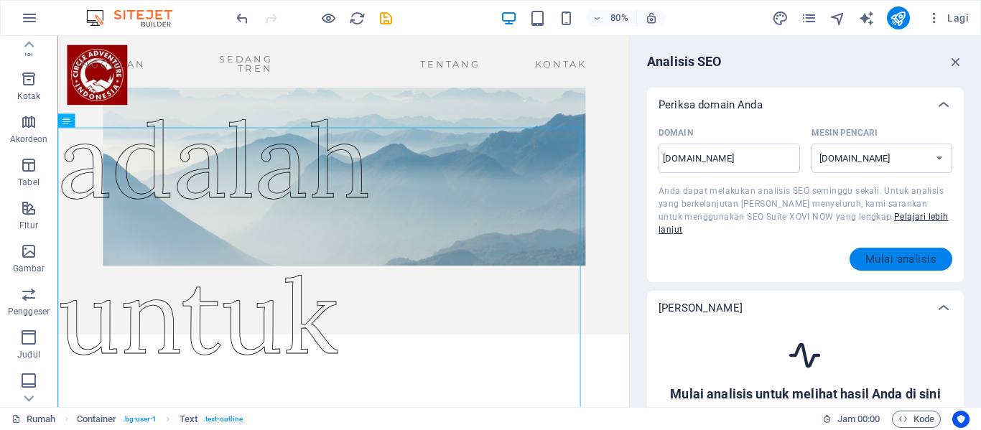
click at [901, 253] on font "Mulai analisis" at bounding box center [901, 259] width 71 height 13
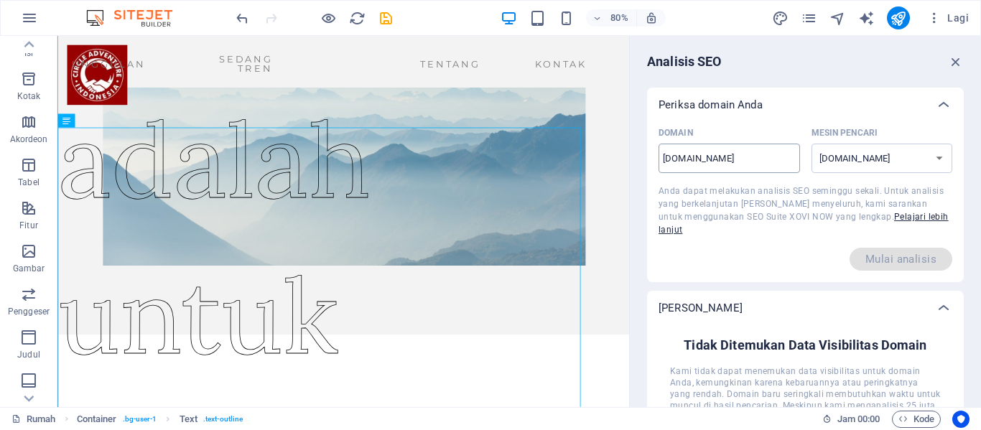
click at [671, 162] on input "[DOMAIN_NAME]" at bounding box center [730, 158] width 142 height 23
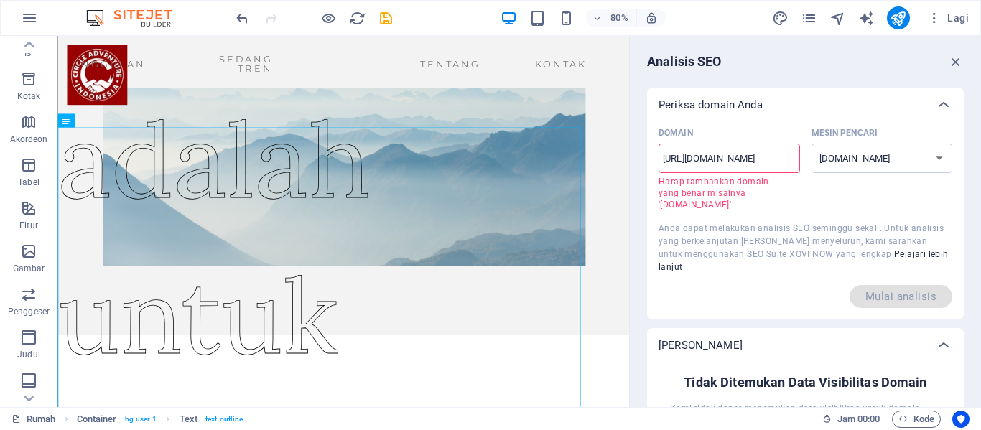
click at [692, 162] on input "[URL][DOMAIN_NAME]" at bounding box center [730, 158] width 142 height 23
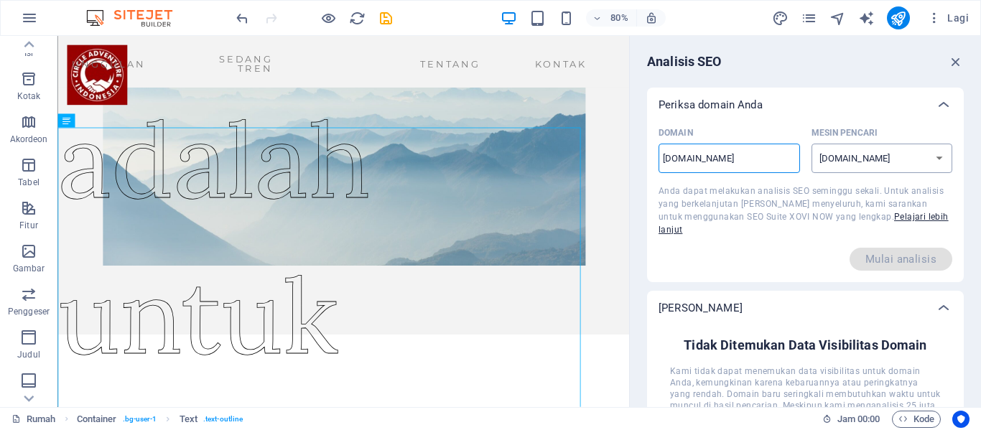
type input "[DOMAIN_NAME]"
click at [934, 159] on select "[DOMAIN_NAME] [DOMAIN_NAME] [DOMAIN_NAME] [DOMAIN_NAME] [DOMAIN_NAME] [DOMAIN_N…" at bounding box center [883, 158] width 142 height 29
click at [812, 144] on select "[DOMAIN_NAME] [DOMAIN_NAME] [DOMAIN_NAME] [DOMAIN_NAME] [DOMAIN_NAME] [DOMAIN_N…" at bounding box center [883, 158] width 142 height 29
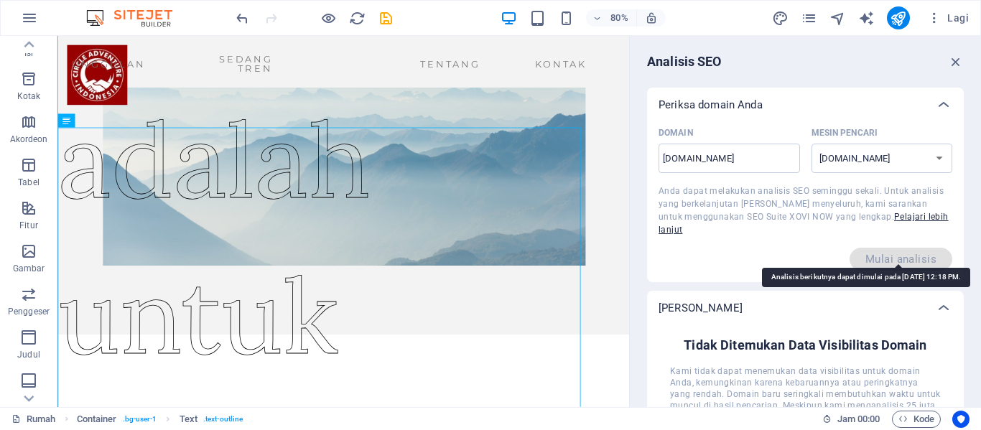
click at [901, 250] on span "Mulai analisis" at bounding box center [901, 259] width 103 height 23
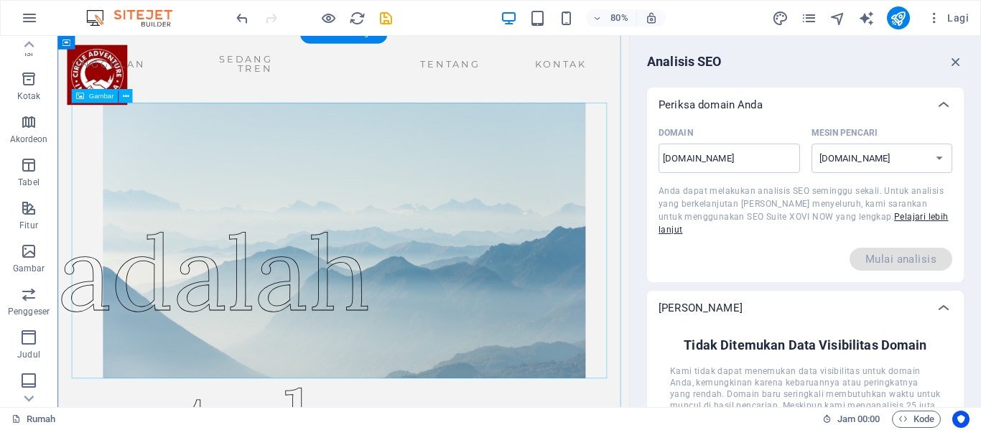
scroll to position [0, 0]
